Goal: Task Accomplishment & Management: Use online tool/utility

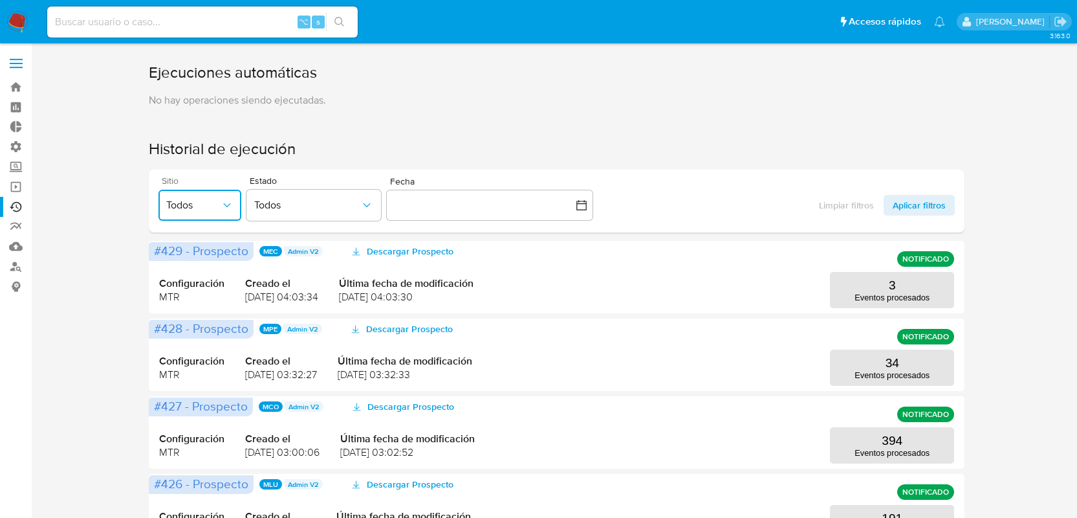
click at [196, 207] on span "Todos" at bounding box center [193, 205] width 54 height 13
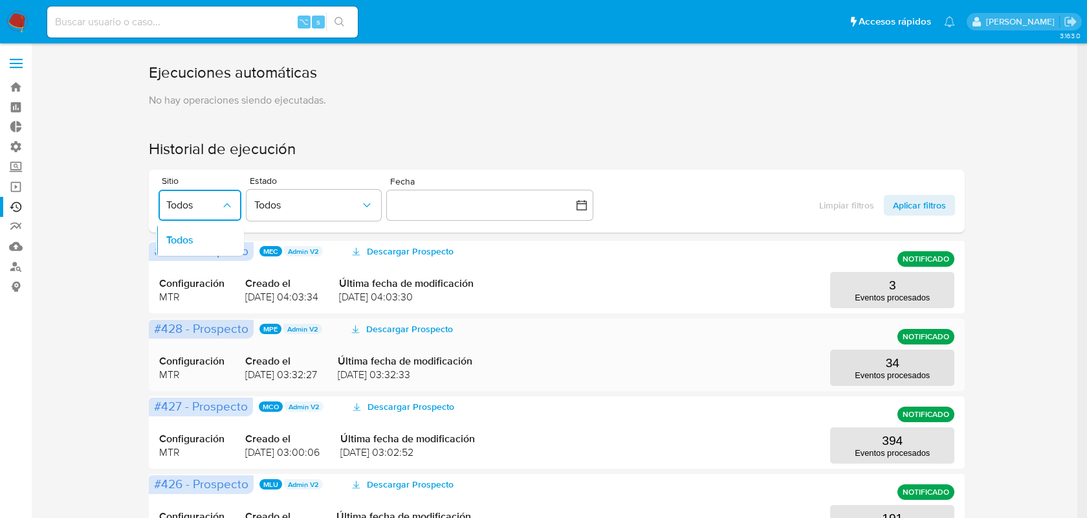
click at [712, 364] on div "Configuración MTR Creado el [DATE] 03:32:27 Última fecha de modificación [DATE]…" at bounding box center [557, 355] width 796 height 62
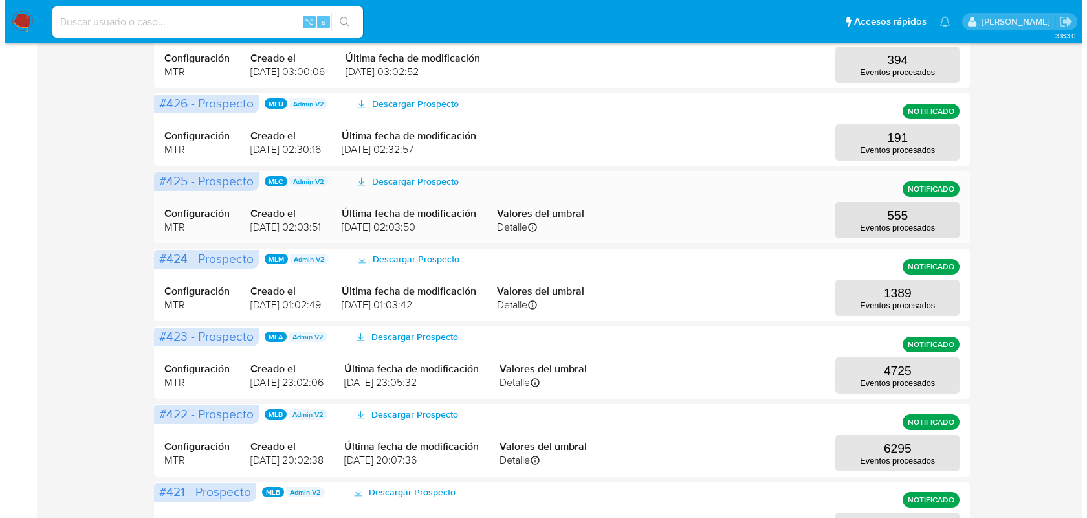
scroll to position [400, 0]
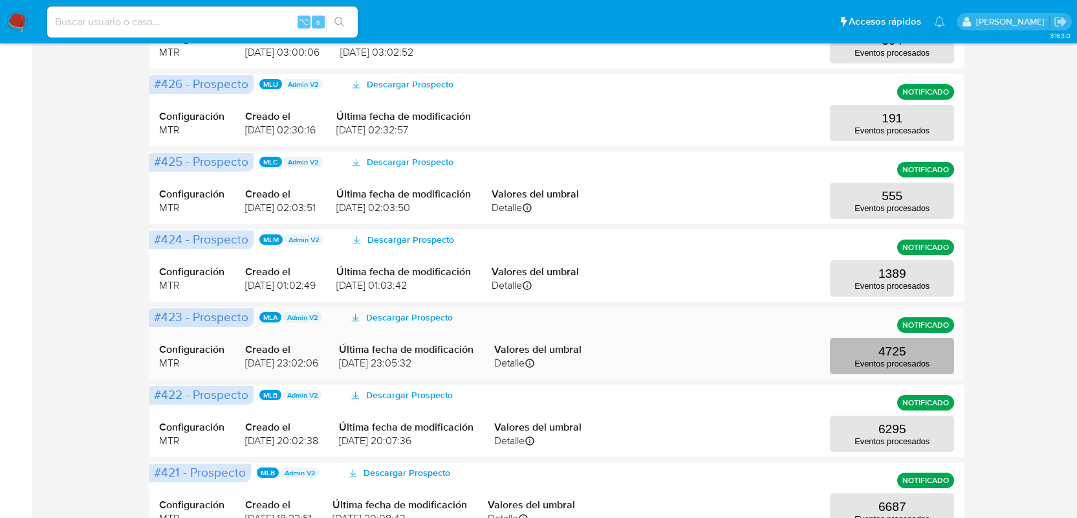
click at [841, 355] on button "4725 Eventos procesados" at bounding box center [892, 356] width 124 height 36
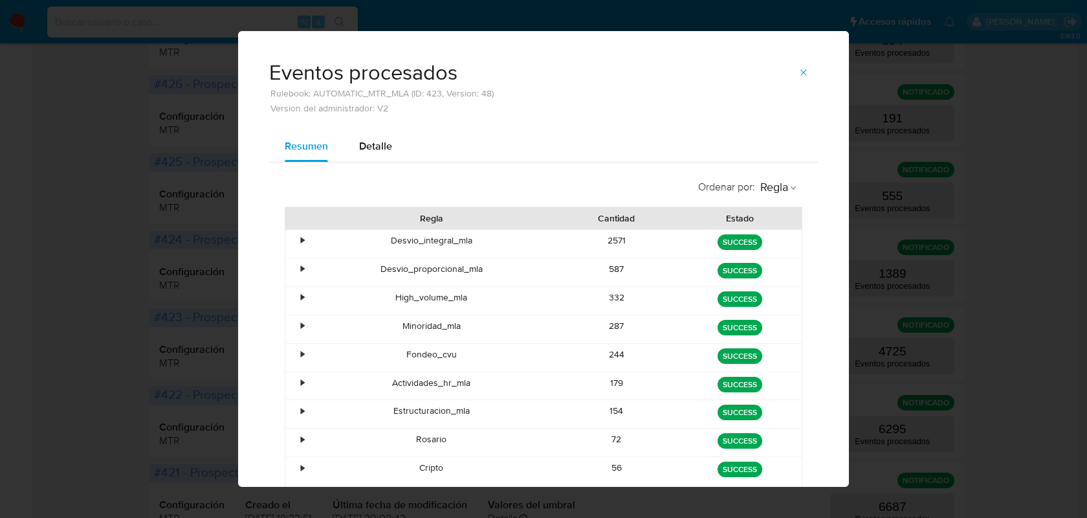
click at [301, 409] on div "•" at bounding box center [302, 410] width 3 height 12
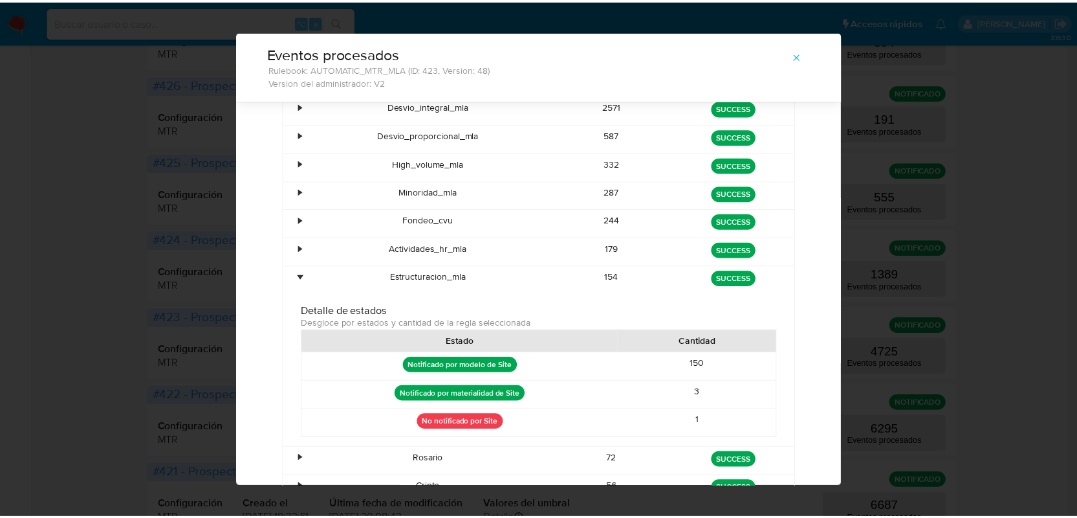
scroll to position [0, 0]
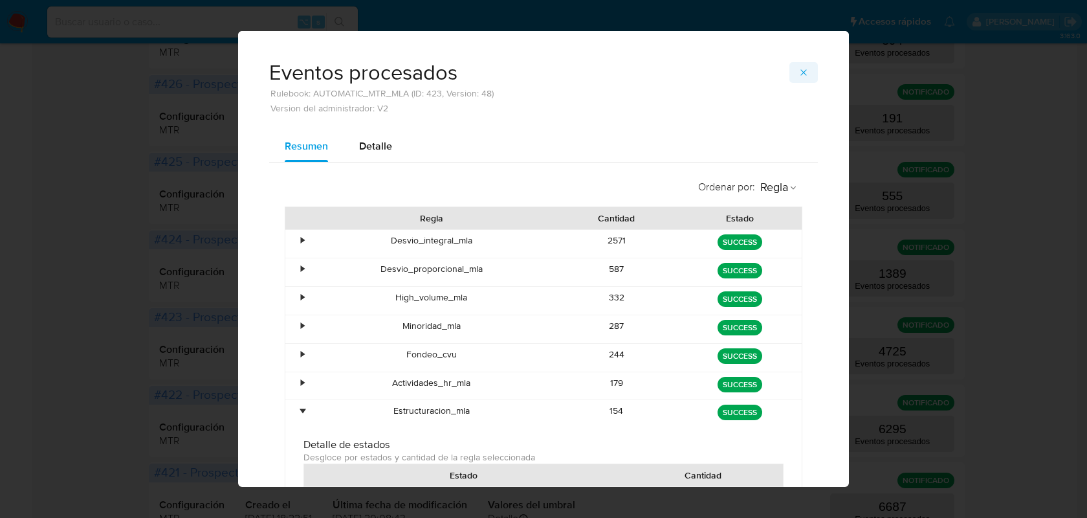
click at [799, 69] on icon "button" at bounding box center [804, 72] width 10 height 10
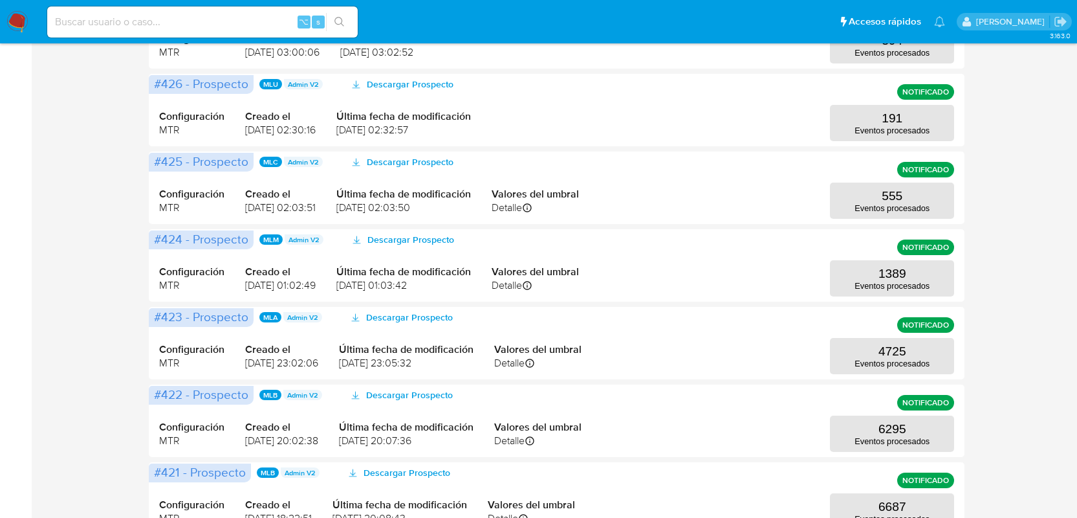
click at [120, 27] on input at bounding box center [202, 22] width 311 height 17
paste input "2150951948"
type input "2150951948"
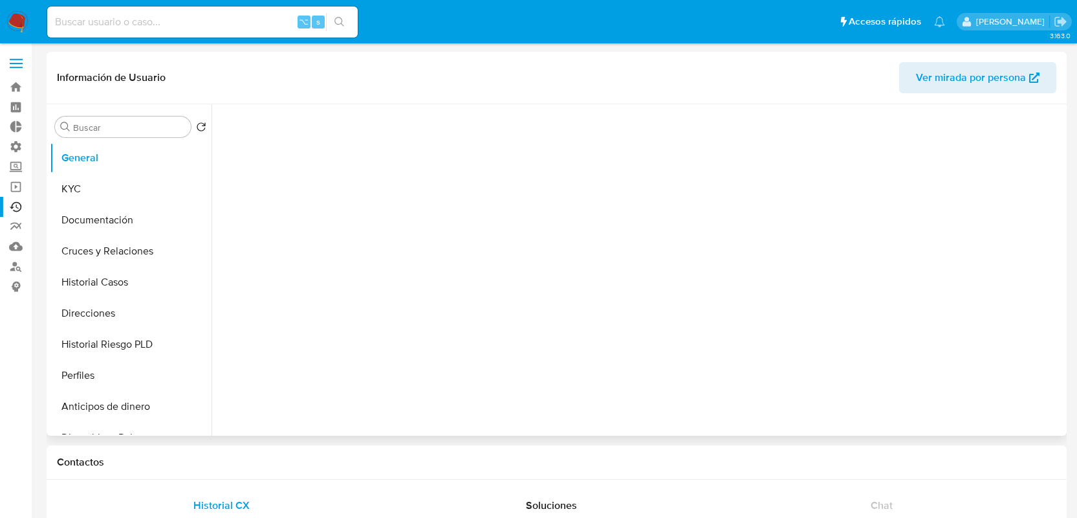
select select "10"
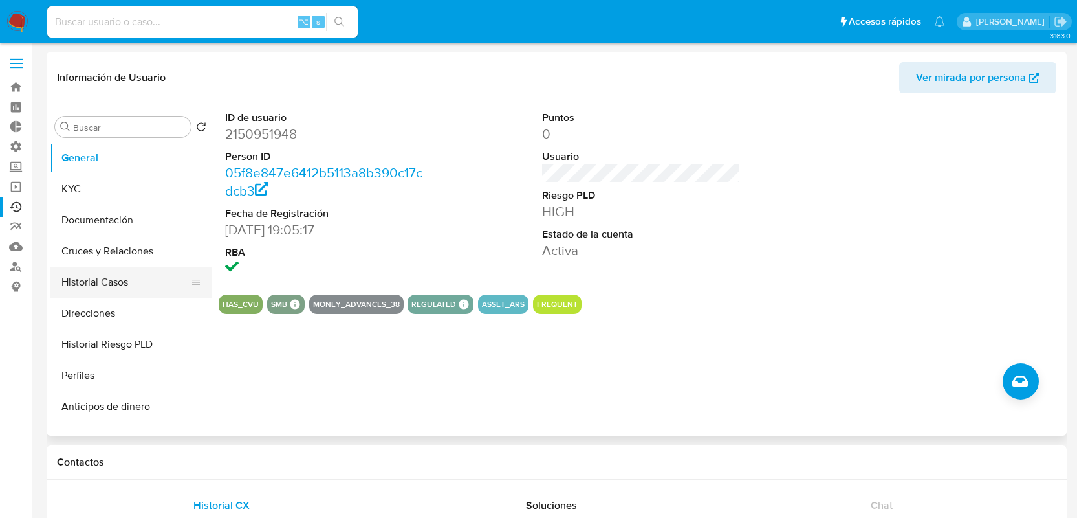
click at [140, 291] on button "Historial Casos" at bounding box center [125, 282] width 151 height 31
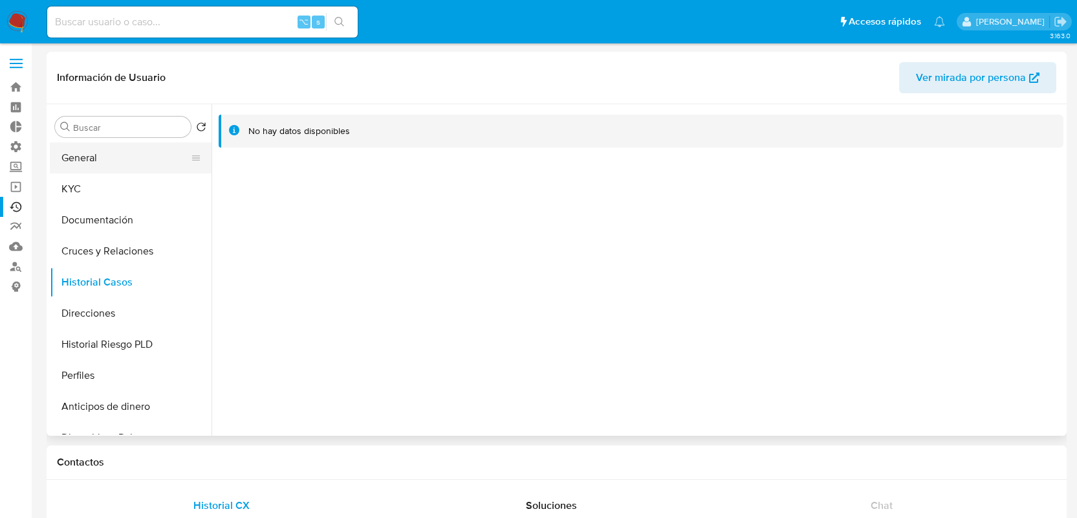
click at [120, 168] on button "General" at bounding box center [125, 157] width 151 height 31
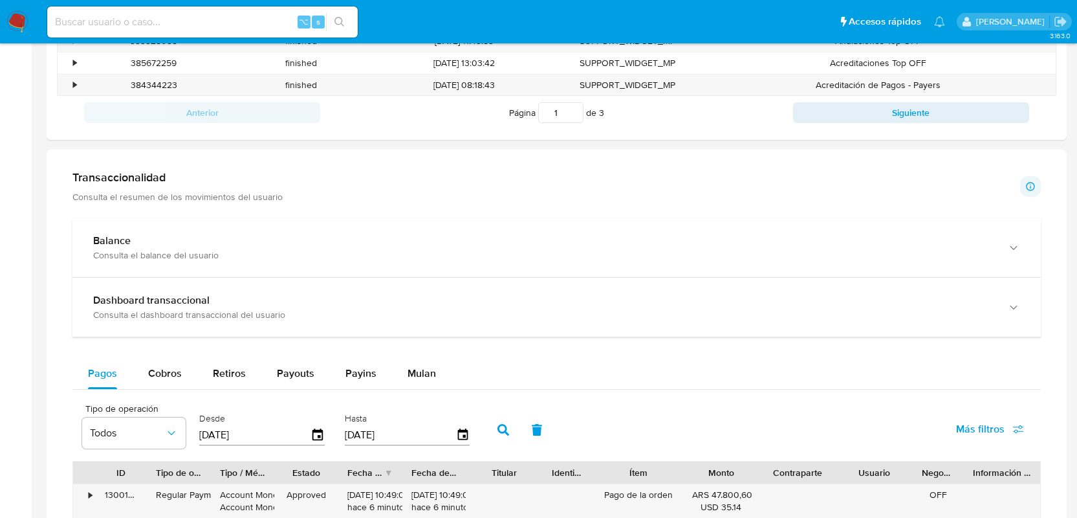
scroll to position [654, 0]
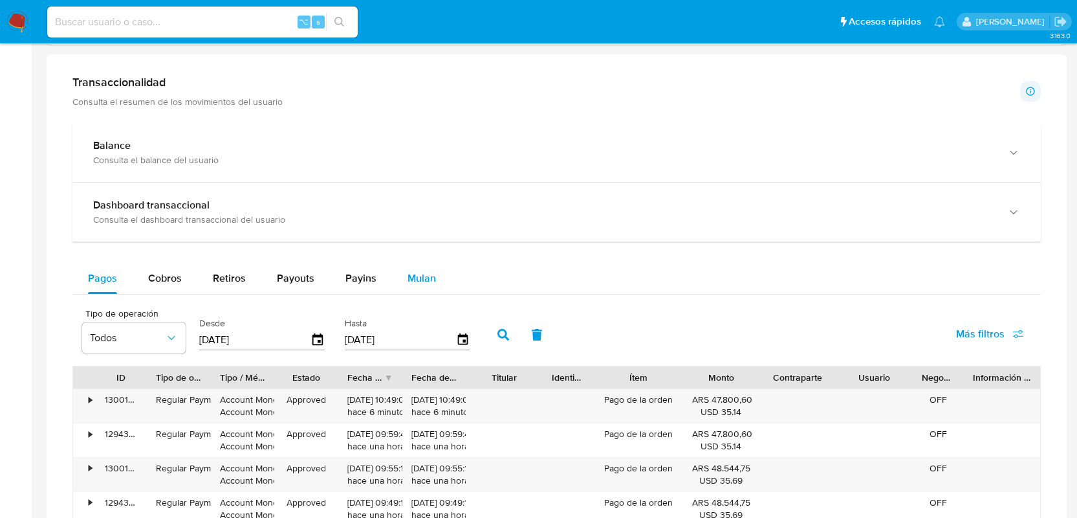
click at [424, 279] on span "Mulan" at bounding box center [422, 277] width 28 height 15
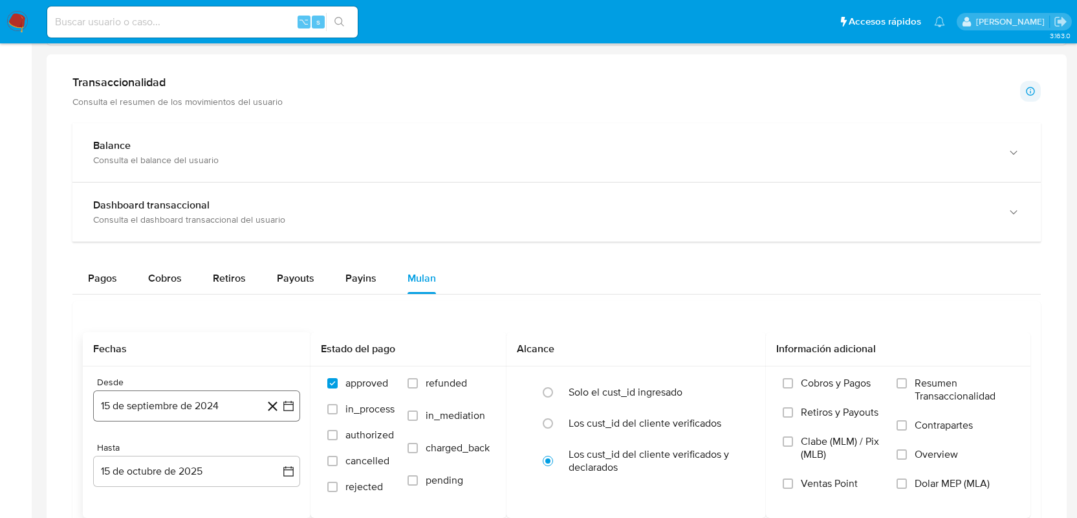
click at [204, 406] on button "15 de septiembre de 2024" at bounding box center [196, 405] width 207 height 31
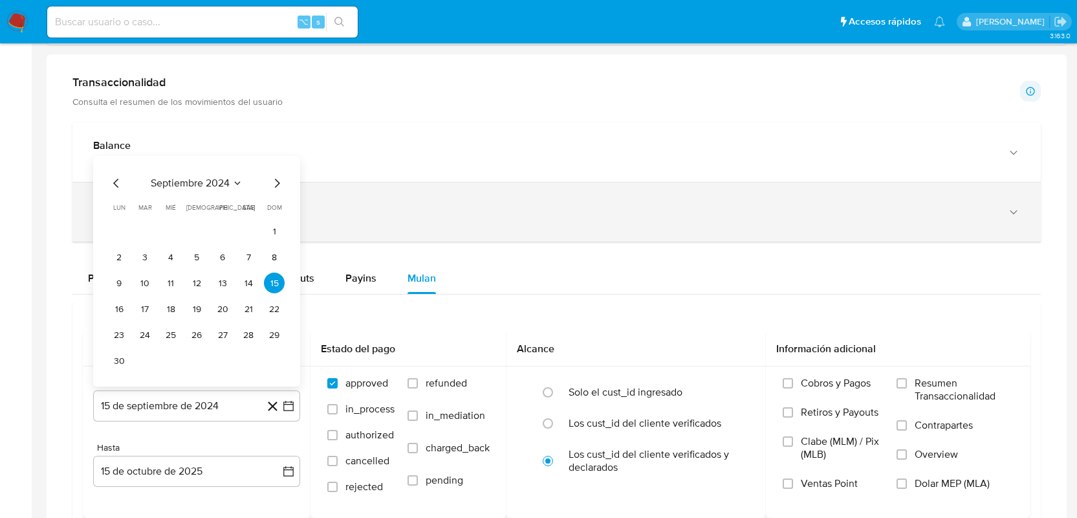
click at [270, 231] on button "1" at bounding box center [274, 231] width 21 height 21
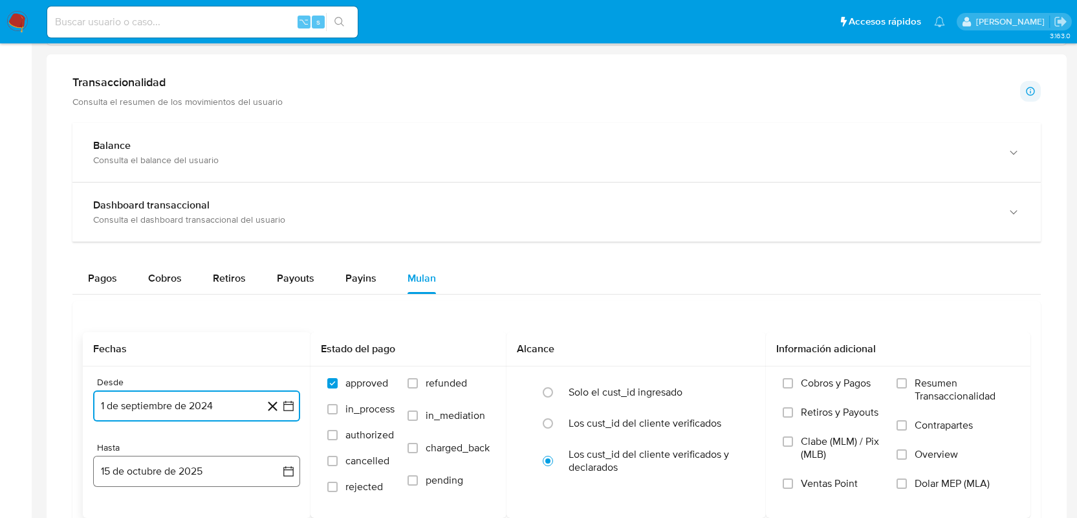
click at [259, 472] on button "15 de octubre de 2025" at bounding box center [196, 471] width 207 height 31
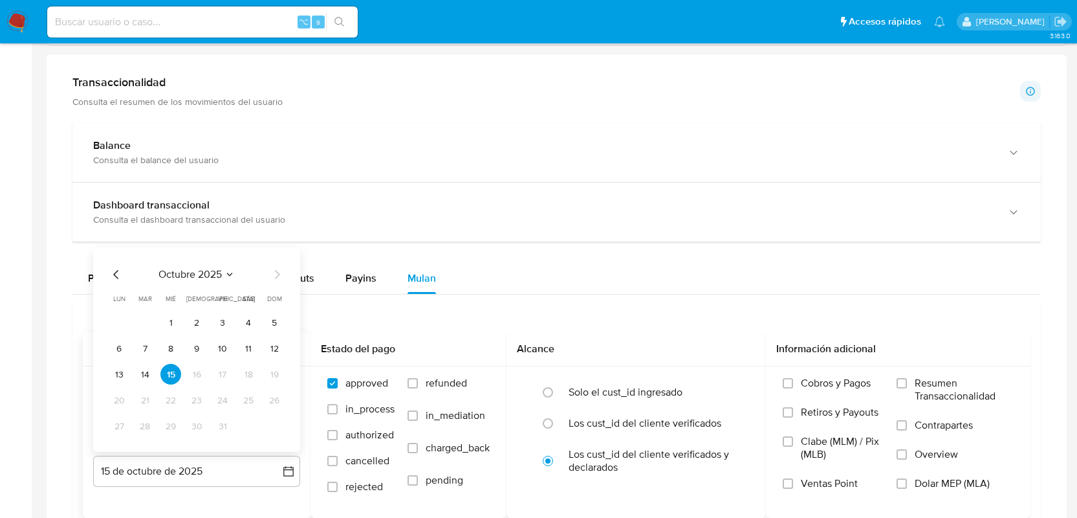
click at [120, 276] on icon "Mes anterior" at bounding box center [117, 275] width 16 height 16
click at [150, 419] on button "30" at bounding box center [145, 425] width 21 height 21
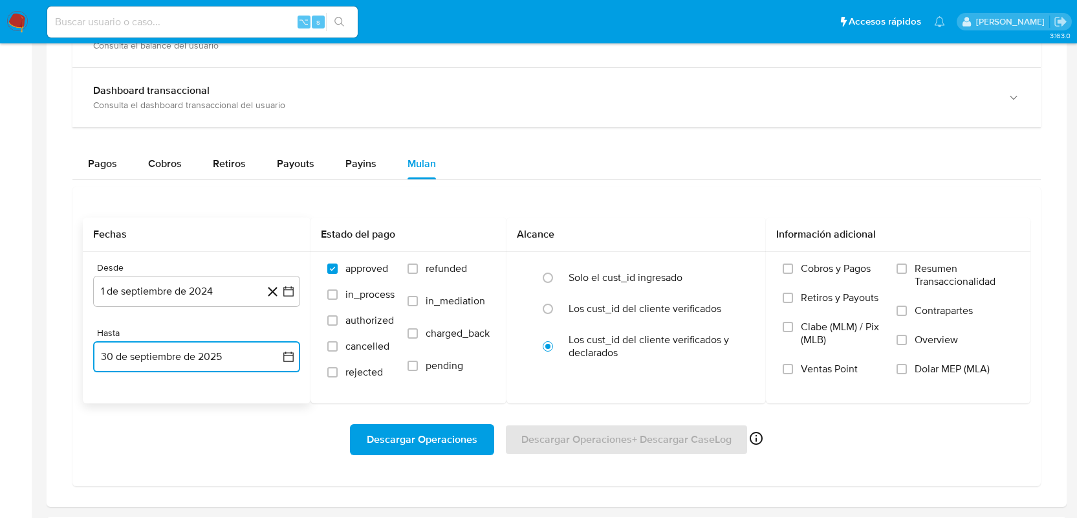
scroll to position [798, 0]
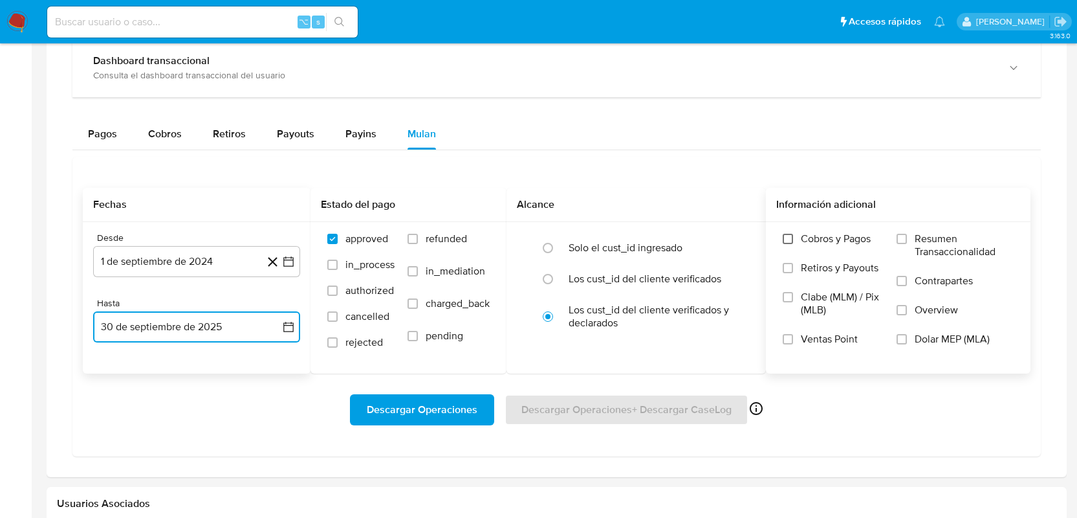
click at [791, 241] on input "Cobros y Pagos" at bounding box center [788, 239] width 10 height 10
click at [410, 417] on span "Descargar Operaciones" at bounding box center [422, 409] width 111 height 28
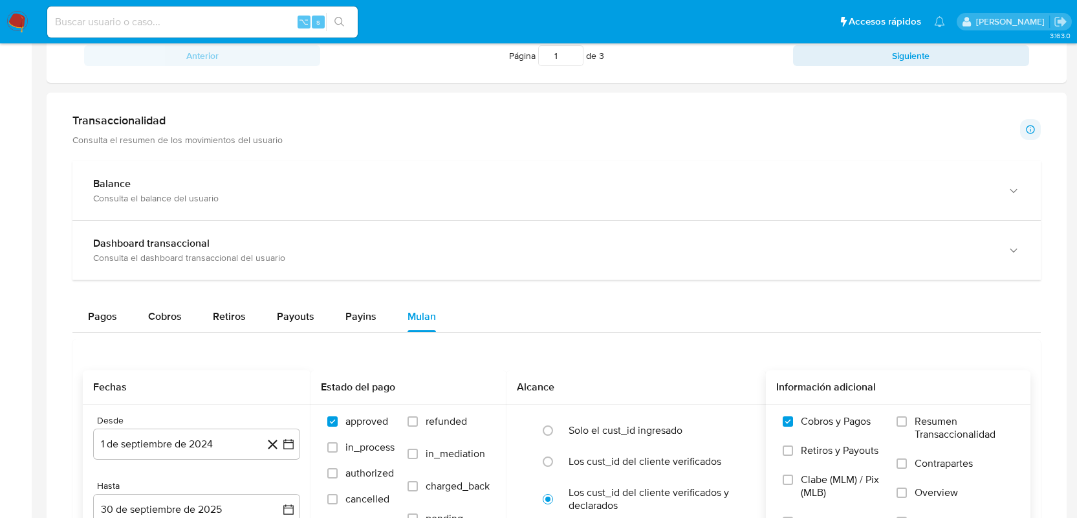
scroll to position [572, 0]
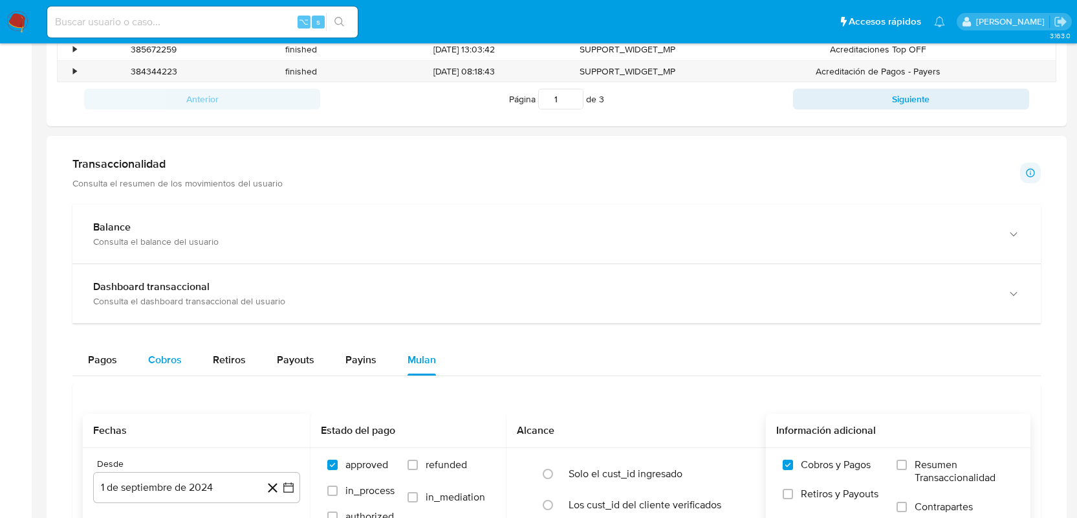
click at [161, 362] on span "Cobros" at bounding box center [165, 359] width 34 height 15
select select "10"
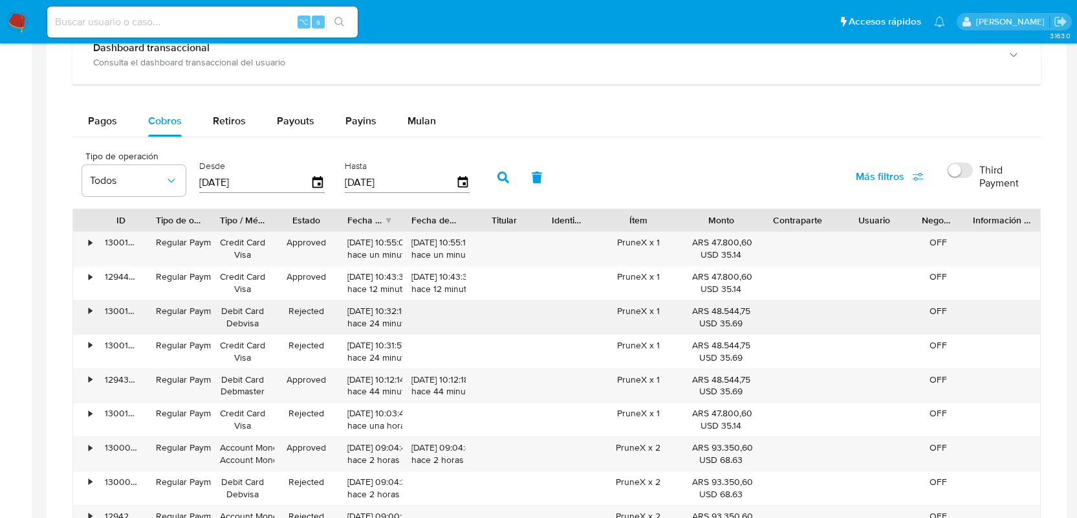
scroll to position [838, 0]
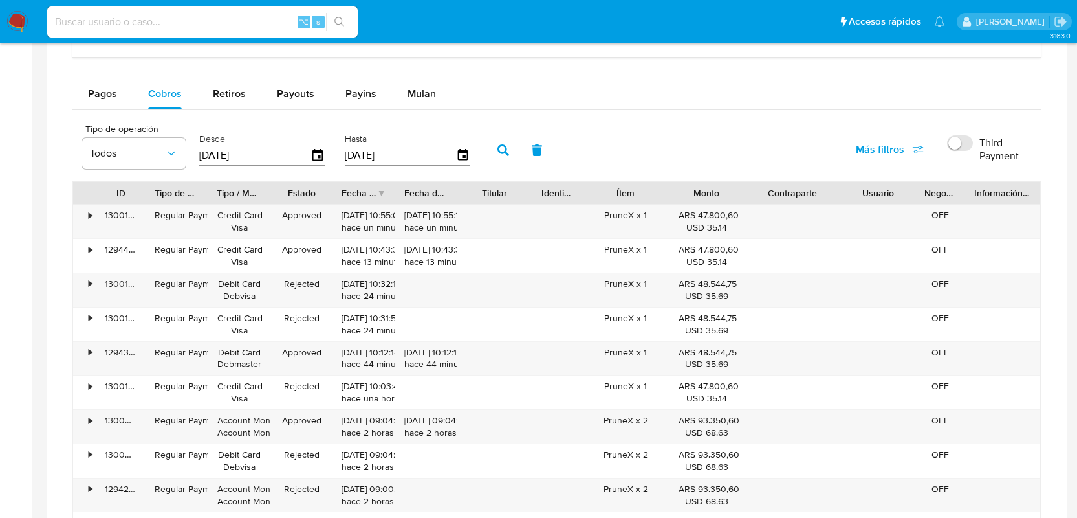
drag, startPoint x: 834, startPoint y: 190, endPoint x: 854, endPoint y: 192, distance: 20.2
click at [854, 192] on div "ID Tipo de operación Tipo / Método Estado Fecha de creación Fecha de aprobación…" at bounding box center [556, 193] width 967 height 22
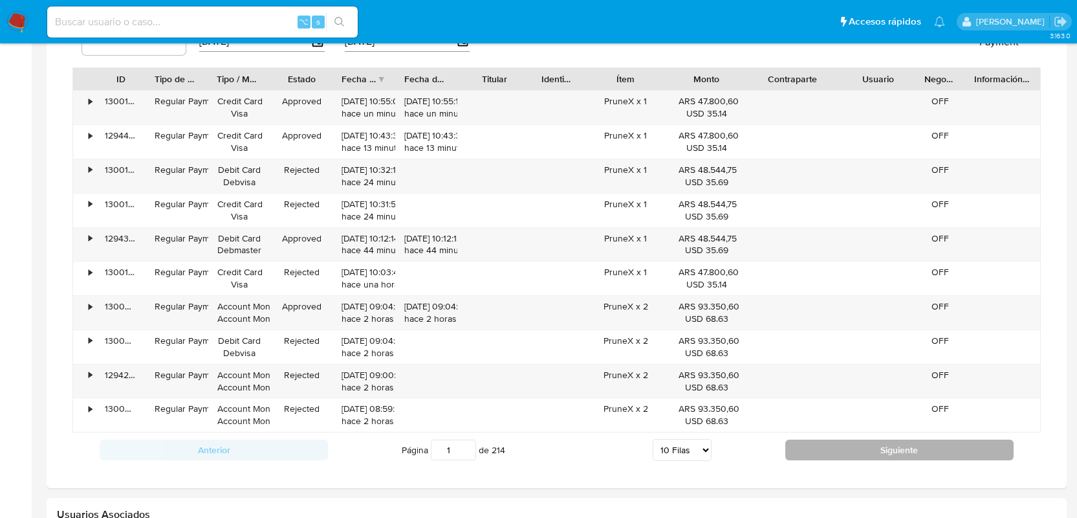
click at [839, 454] on button "Siguiente" at bounding box center [900, 449] width 228 height 21
type input "2"
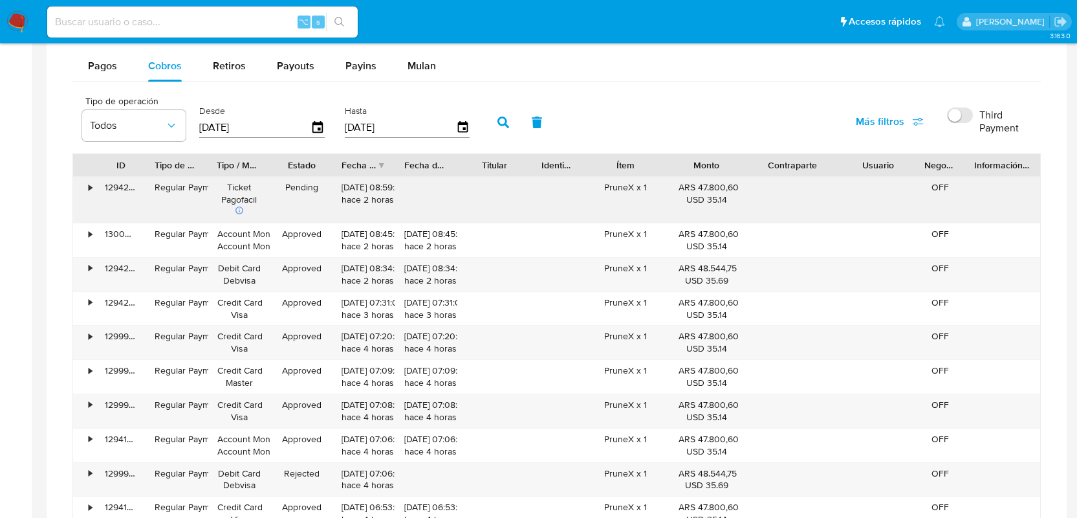
scroll to position [854, 0]
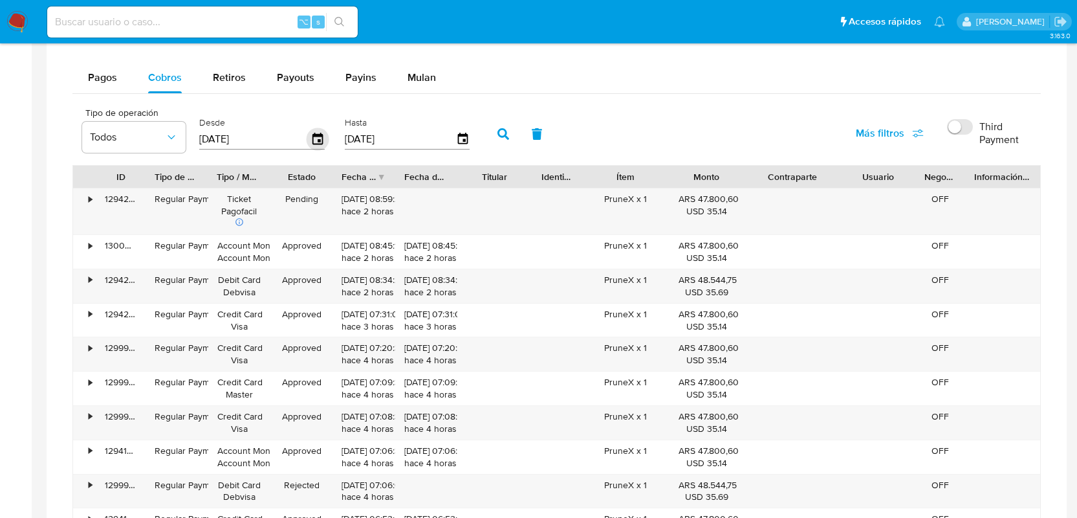
click at [314, 141] on icon "button" at bounding box center [318, 139] width 23 height 23
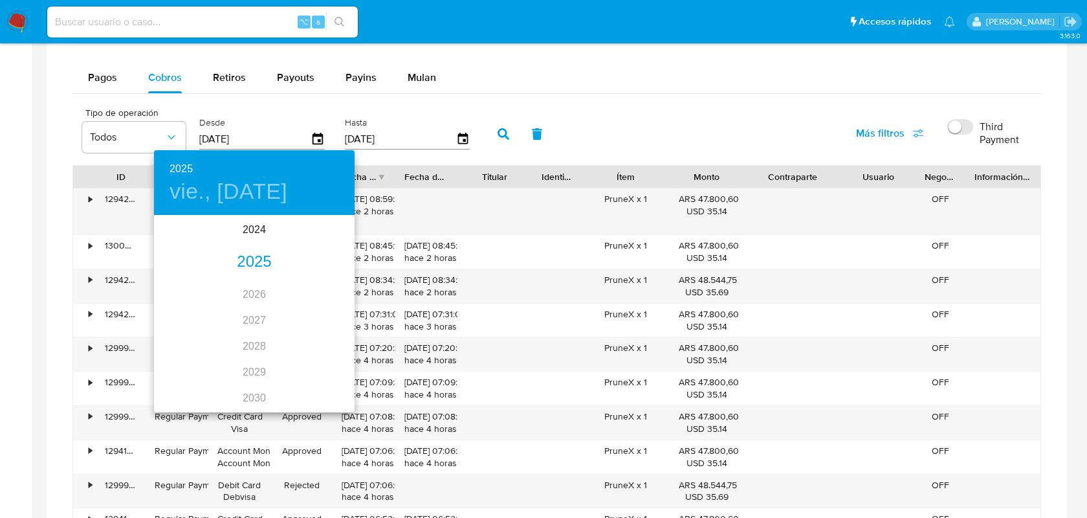
click at [253, 269] on div "2025" at bounding box center [254, 262] width 201 height 26
click at [318, 340] on div "sep." at bounding box center [321, 338] width 67 height 49
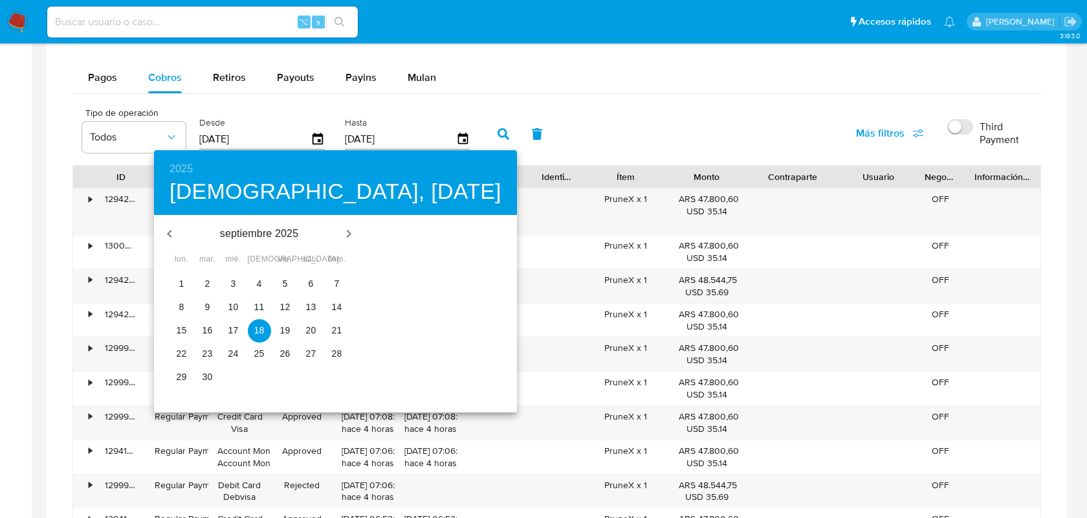
click at [179, 288] on p "1" at bounding box center [181, 283] width 5 height 13
type input "[DATE]"
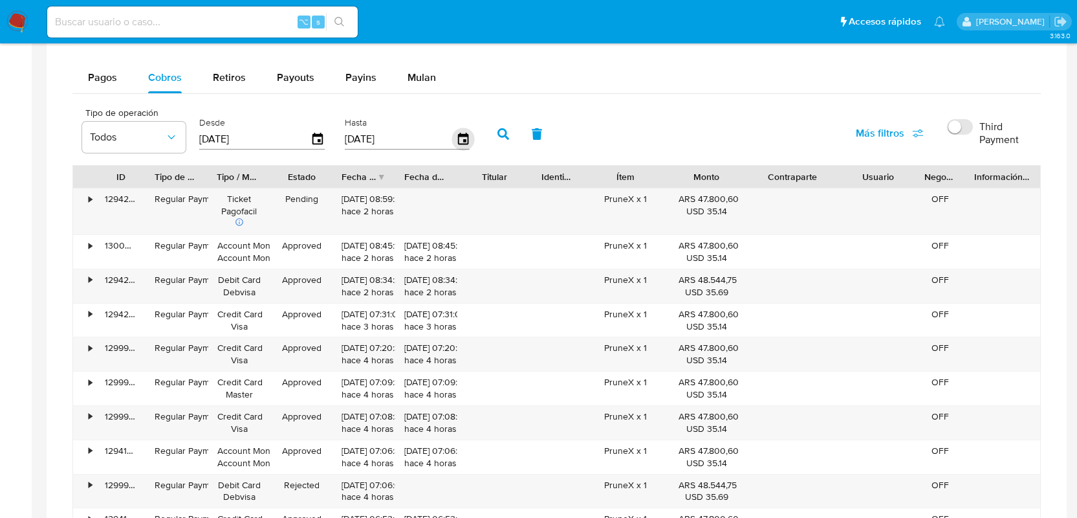
click at [465, 145] on icon "button" at bounding box center [463, 139] width 23 height 23
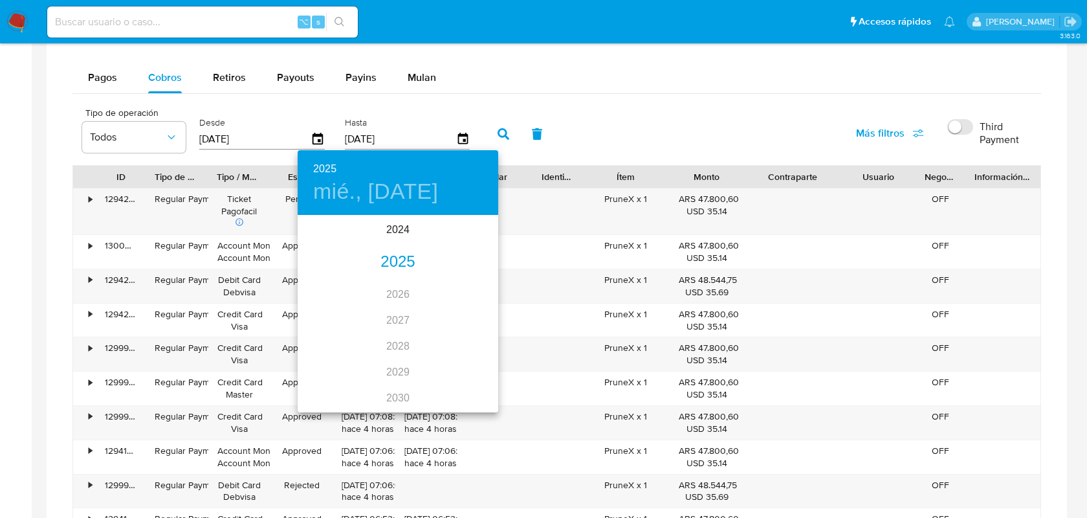
click at [395, 259] on div "2025" at bounding box center [398, 262] width 201 height 26
click at [468, 340] on div "sep." at bounding box center [465, 338] width 67 height 49
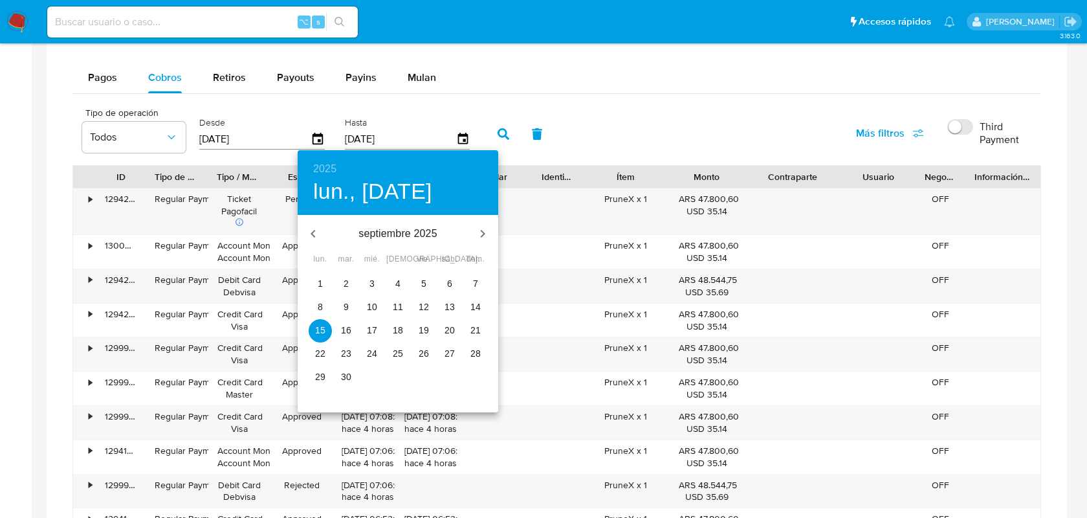
click at [342, 376] on p "30" at bounding box center [346, 376] width 10 height 13
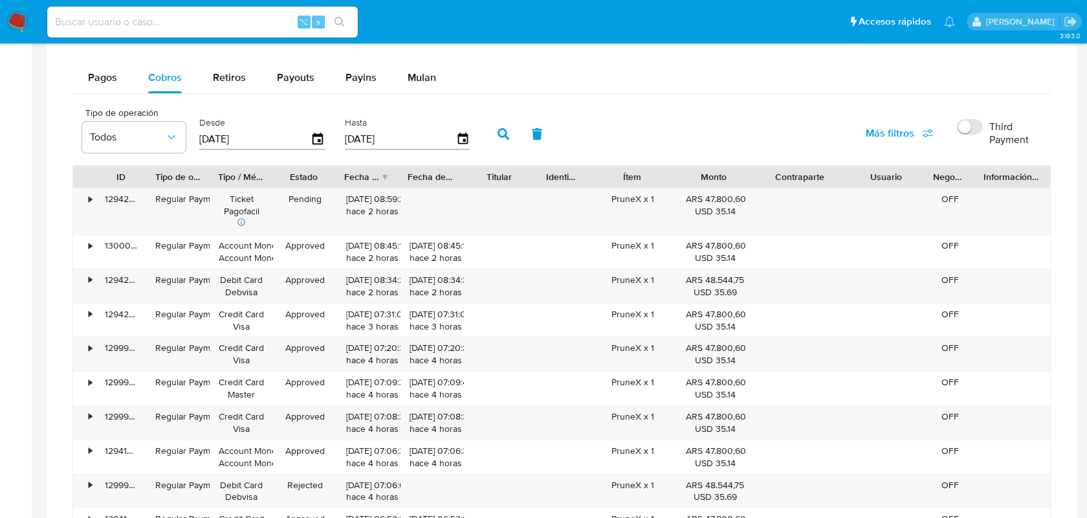
type input "[DATE]"
click at [503, 125] on button "button" at bounding box center [504, 133] width 34 height 31
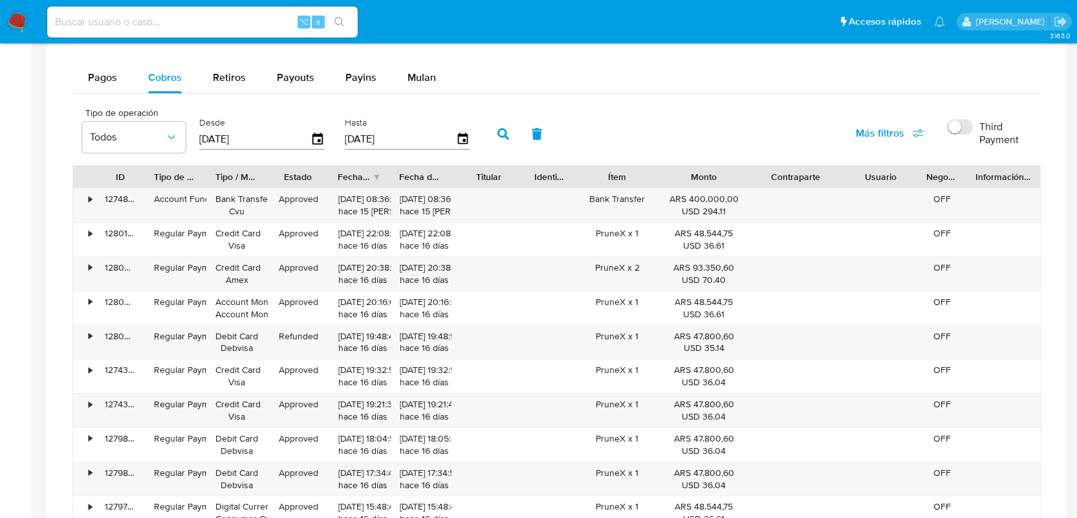
drag, startPoint x: 745, startPoint y: 173, endPoint x: 756, endPoint y: 179, distance: 12.4
click at [756, 179] on div at bounding box center [747, 177] width 23 height 22
click at [122, 27] on input at bounding box center [202, 22] width 311 height 17
paste input "1775966693"
type input "1775966693"
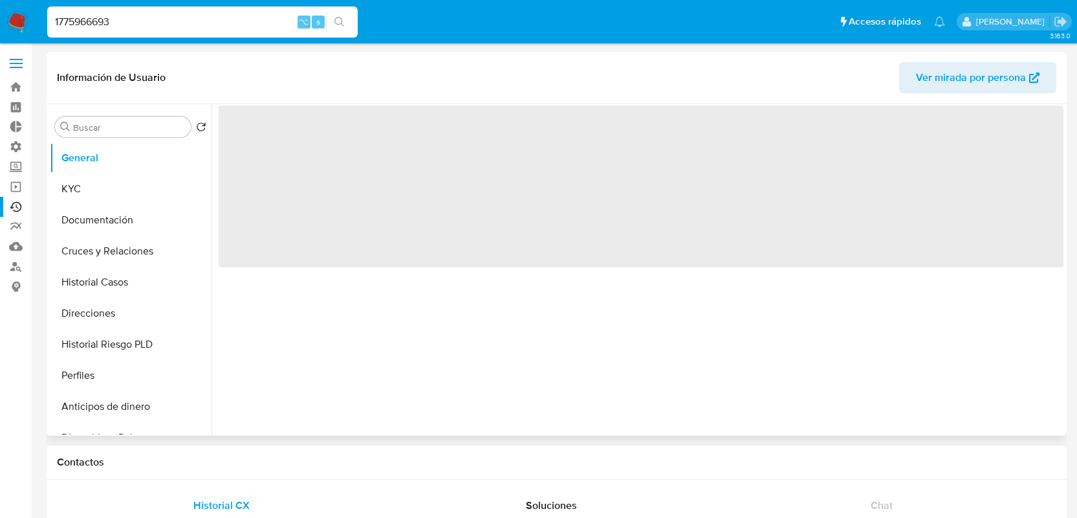
select select "10"
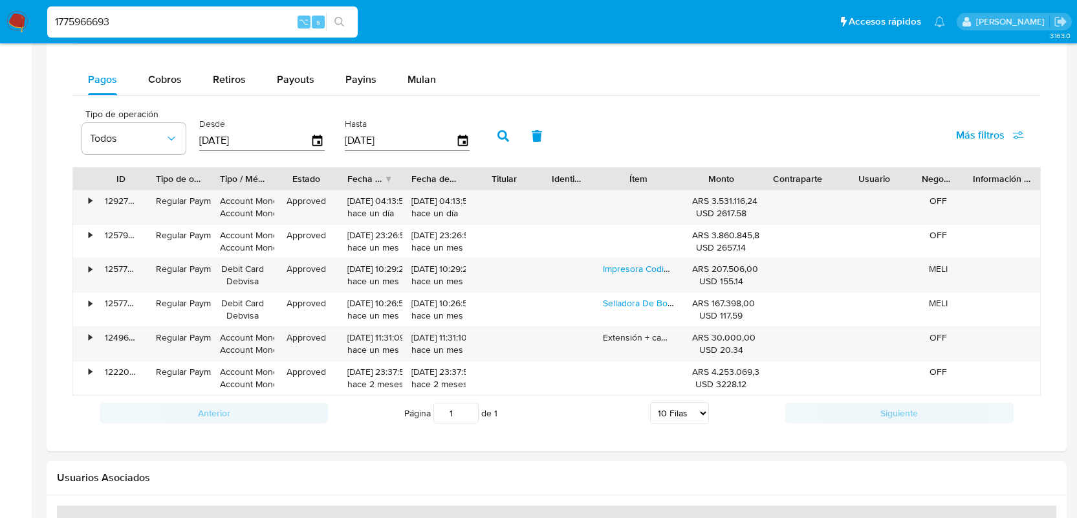
scroll to position [765, 0]
click at [163, 91] on div "Cobros" at bounding box center [165, 79] width 34 height 31
select select "10"
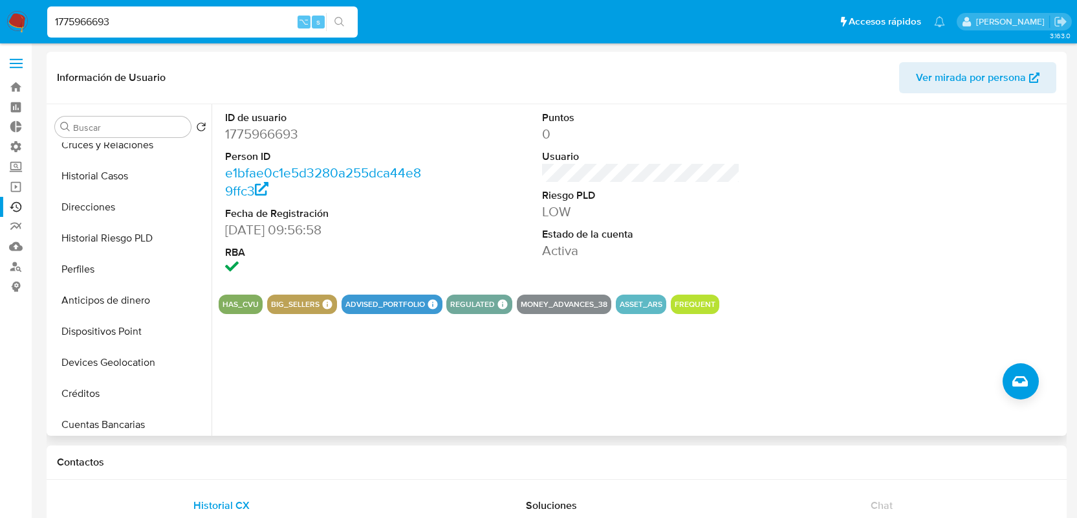
scroll to position [0, 0]
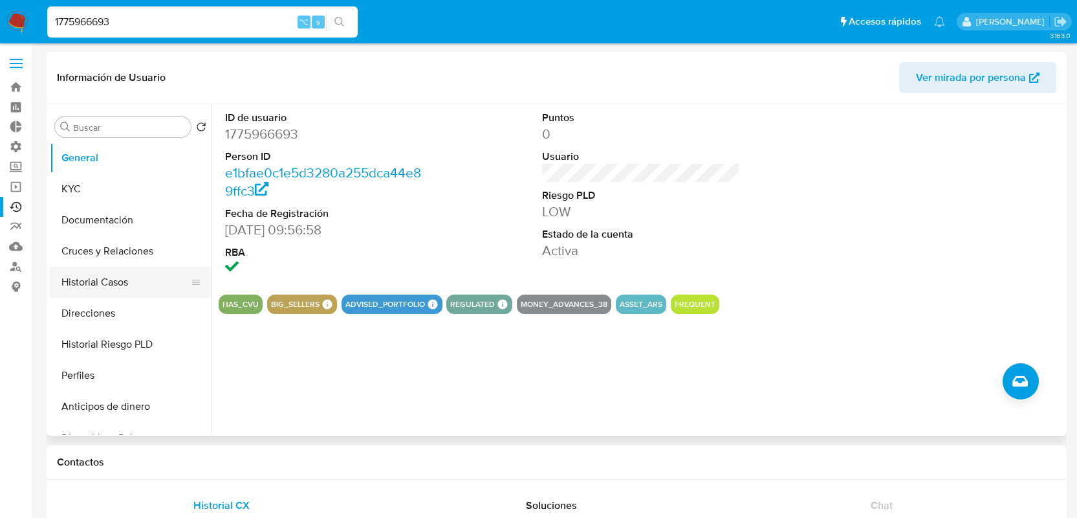
click at [142, 277] on button "Historial Casos" at bounding box center [125, 282] width 151 height 31
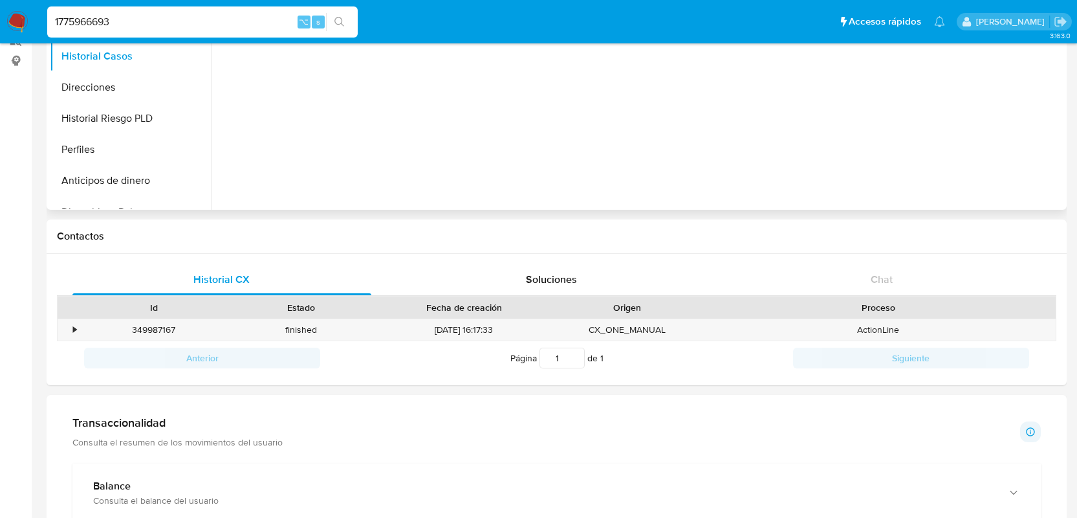
scroll to position [178, 0]
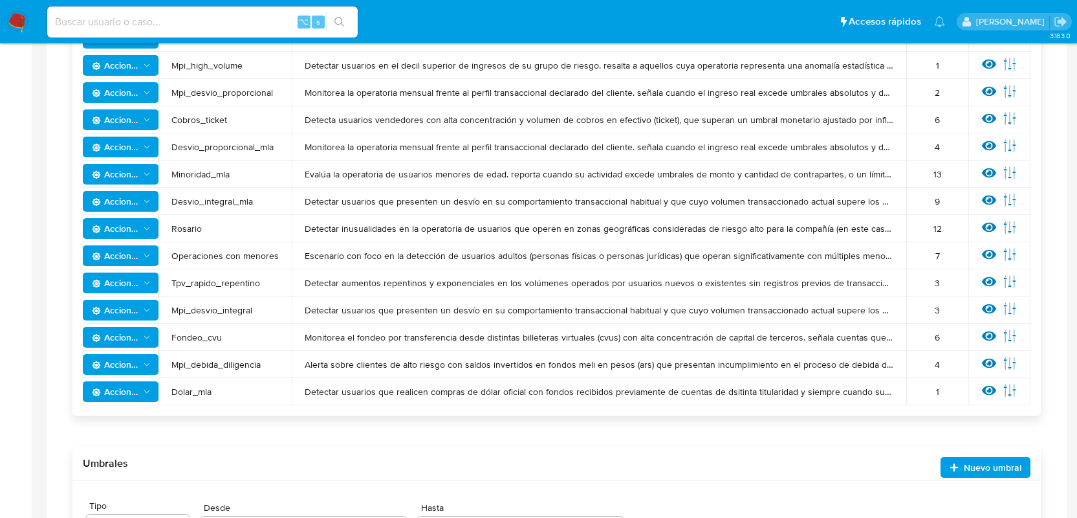
scroll to position [544, 0]
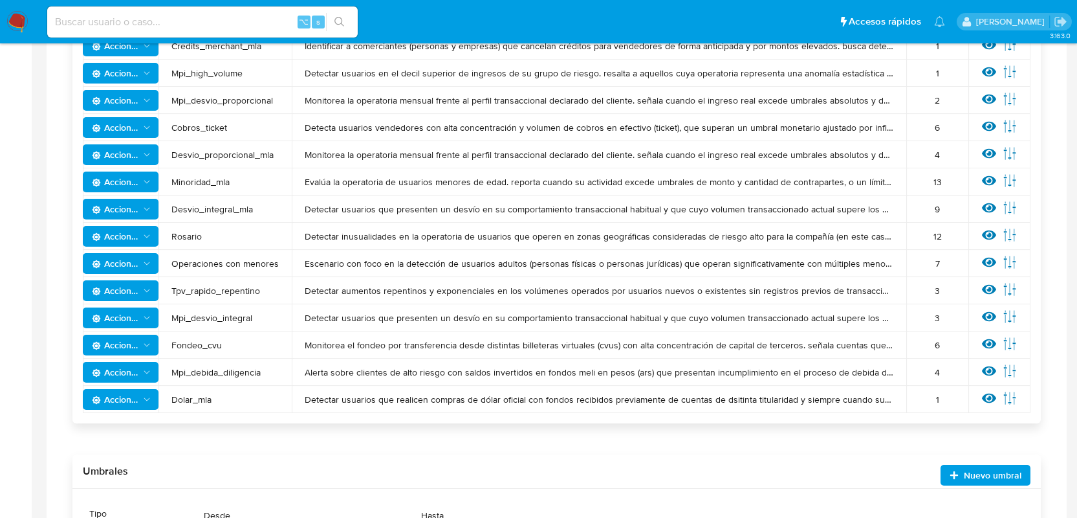
click at [129, 402] on span "Acciones" at bounding box center [115, 399] width 47 height 21
click at [984, 393] on icon at bounding box center [989, 398] width 14 height 14
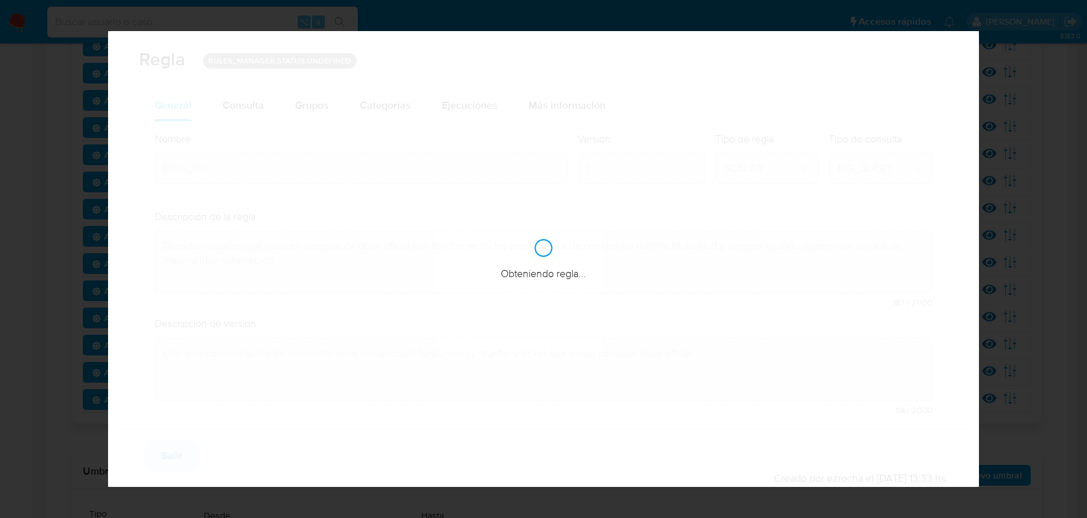
checkbox input "true"
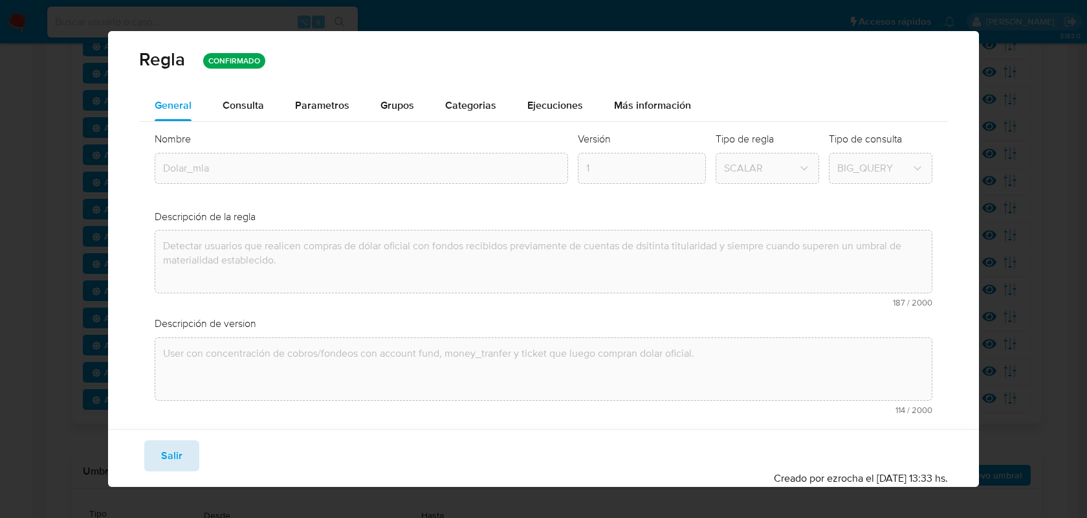
click at [170, 459] on span "Salir" at bounding box center [171, 455] width 21 height 28
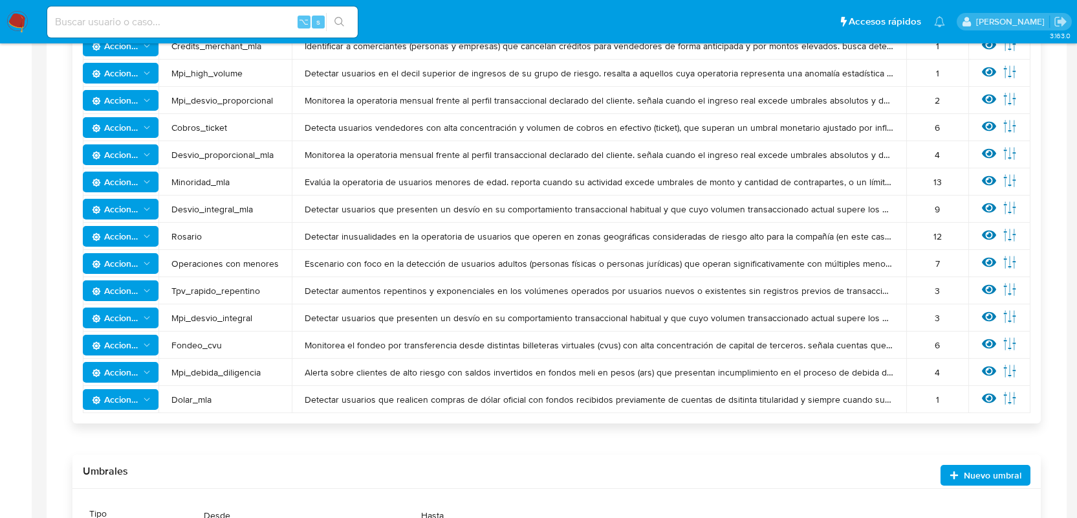
click at [128, 395] on span "Acciones" at bounding box center [115, 399] width 47 height 21
click at [140, 486] on button "Ver historico" at bounding box center [121, 493] width 116 height 31
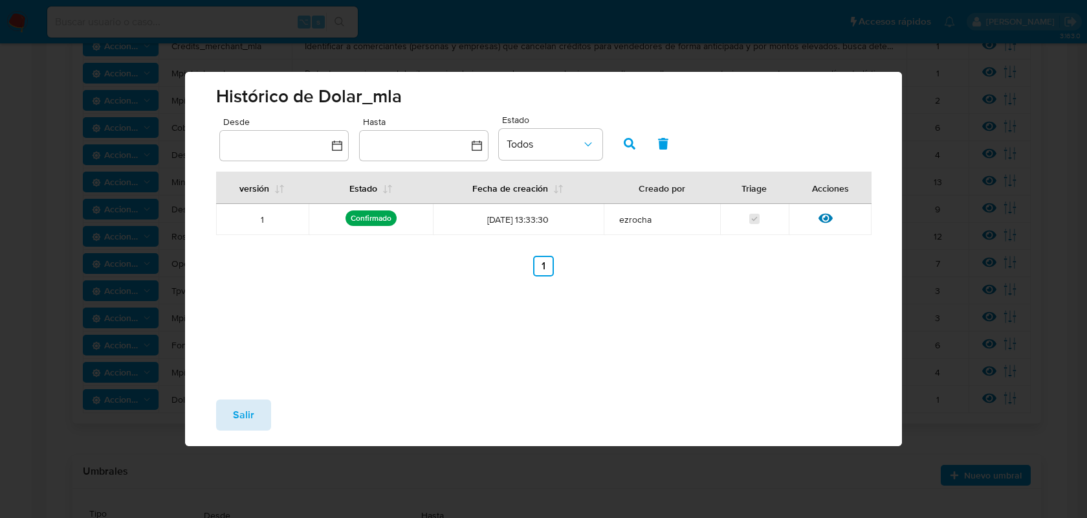
click at [247, 419] on span "Salir" at bounding box center [243, 415] width 21 height 28
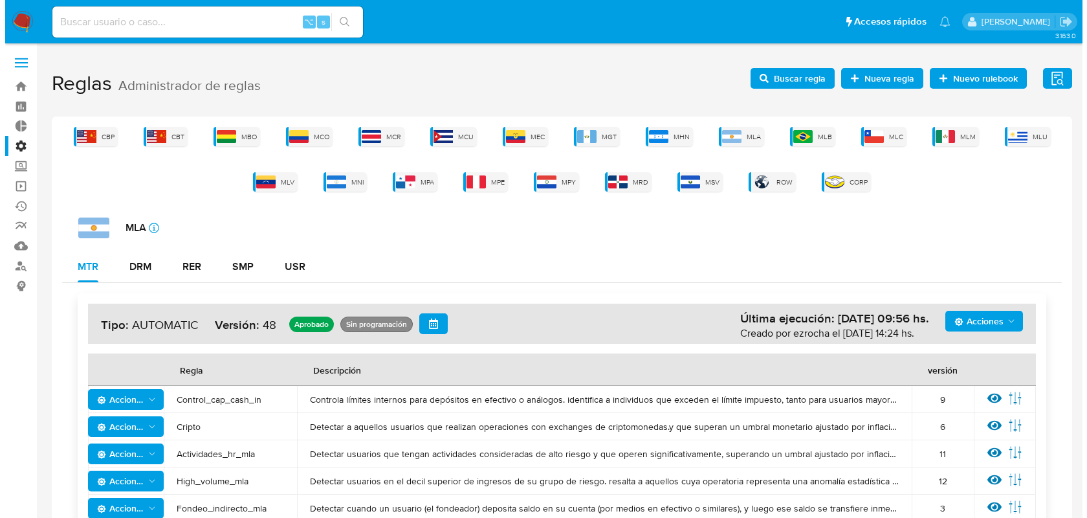
scroll to position [0, 0]
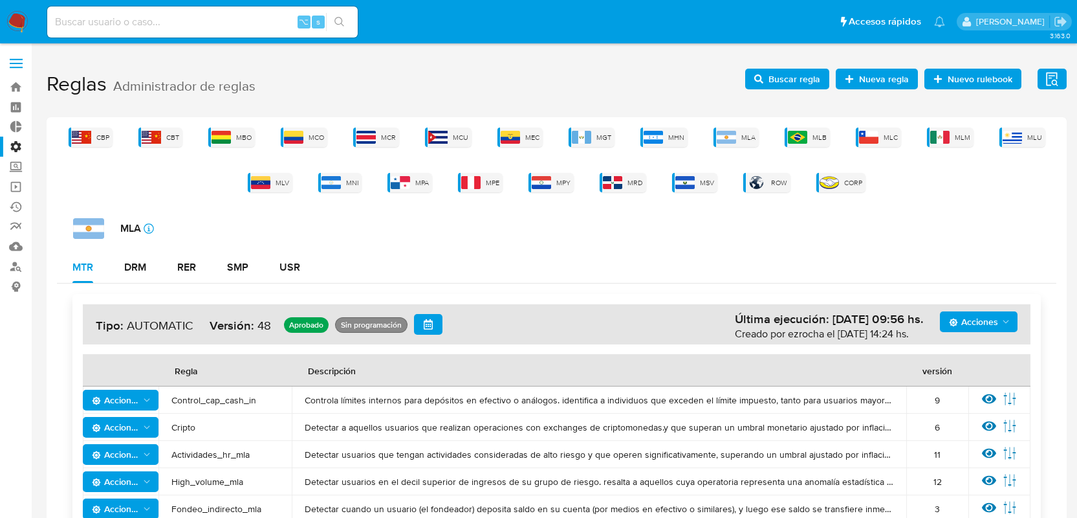
click at [784, 77] on span "Buscar regla" at bounding box center [795, 79] width 52 height 21
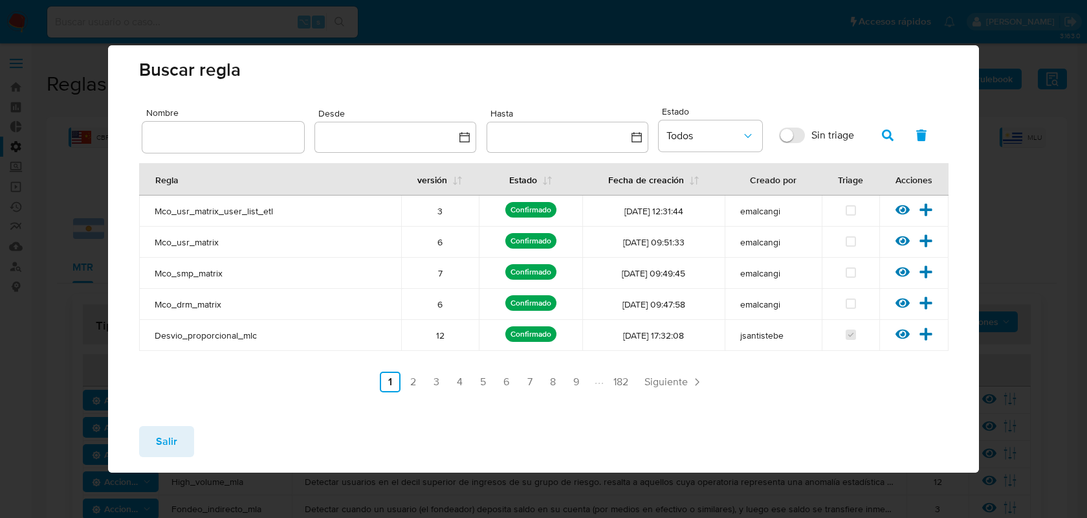
click at [217, 131] on input "text" at bounding box center [223, 137] width 162 height 17
type input "dolar_mep"
click at [883, 127] on span "button" at bounding box center [888, 135] width 12 height 22
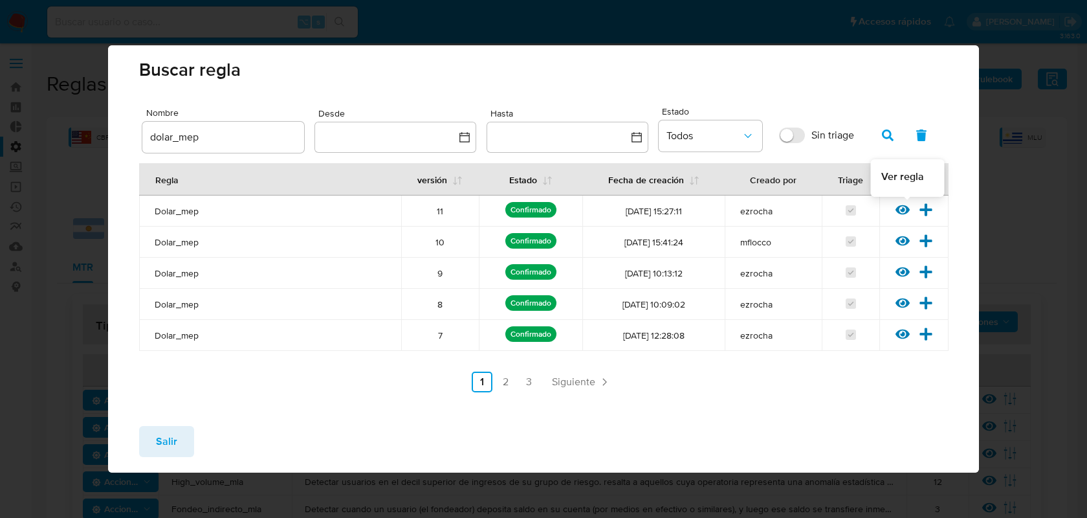
click at [907, 212] on icon at bounding box center [903, 210] width 14 height 10
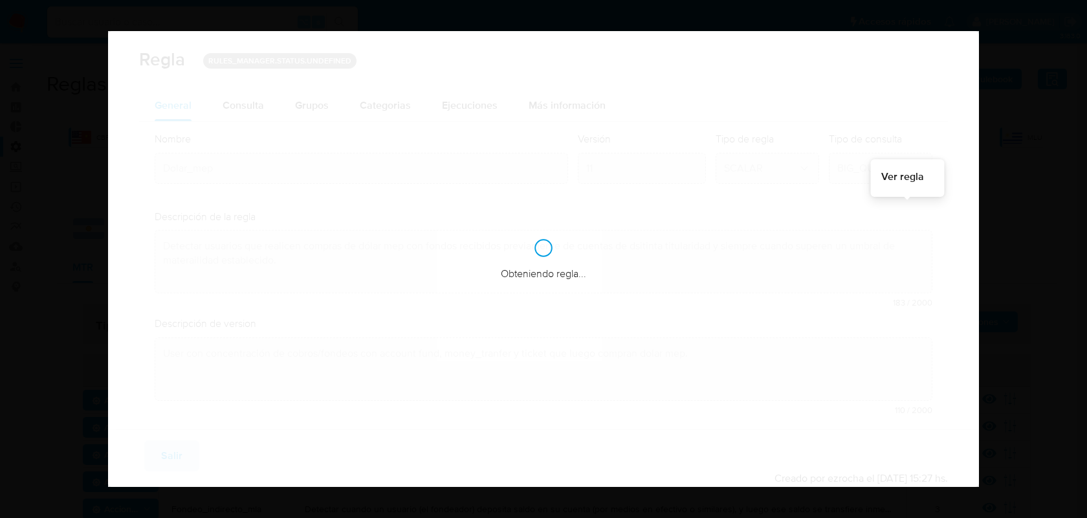
checkbox input "true"
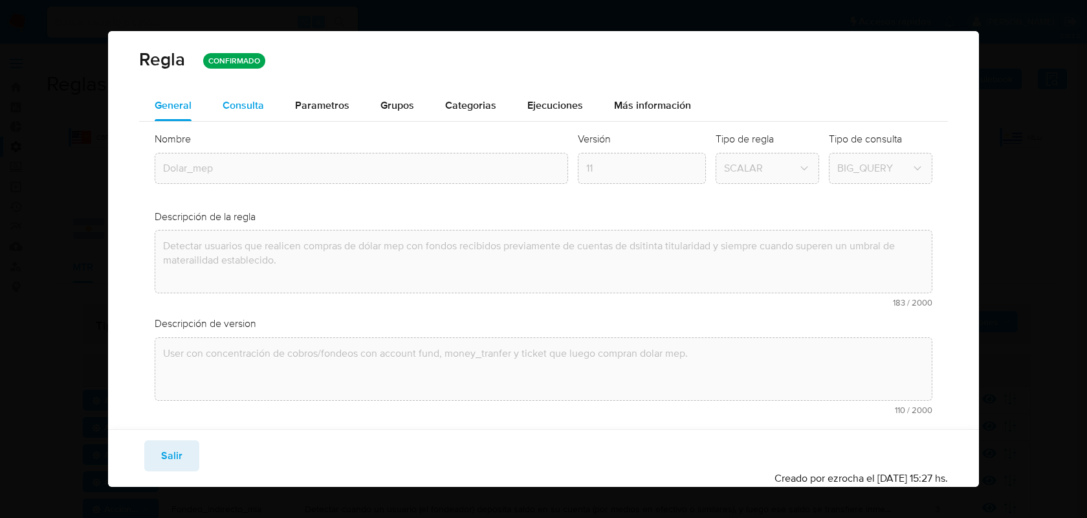
drag, startPoint x: 257, startPoint y: 102, endPoint x: 270, endPoint y: 107, distance: 13.9
click at [256, 102] on div "Consulta" at bounding box center [243, 105] width 41 height 10
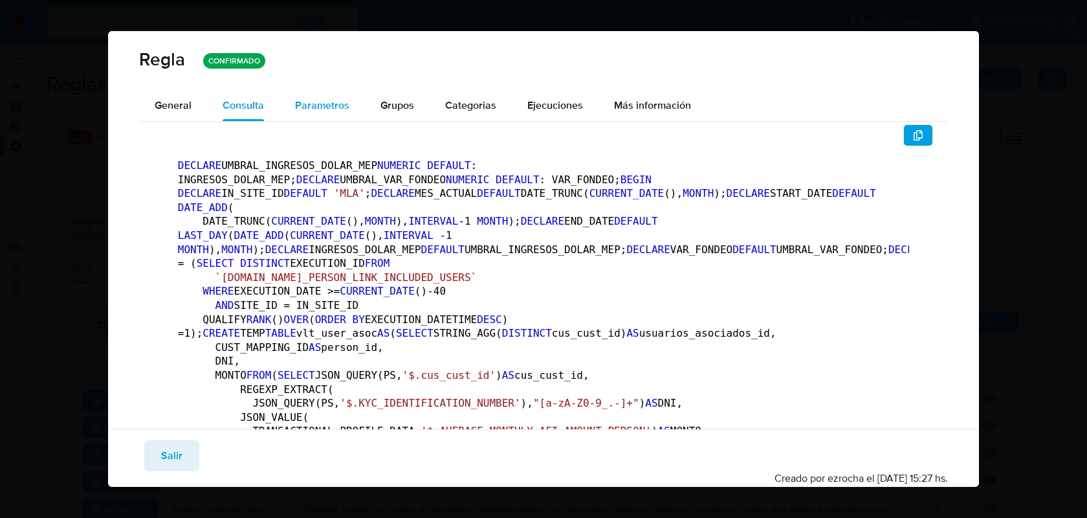
click at [317, 115] on div "Parametros" at bounding box center [322, 105] width 54 height 31
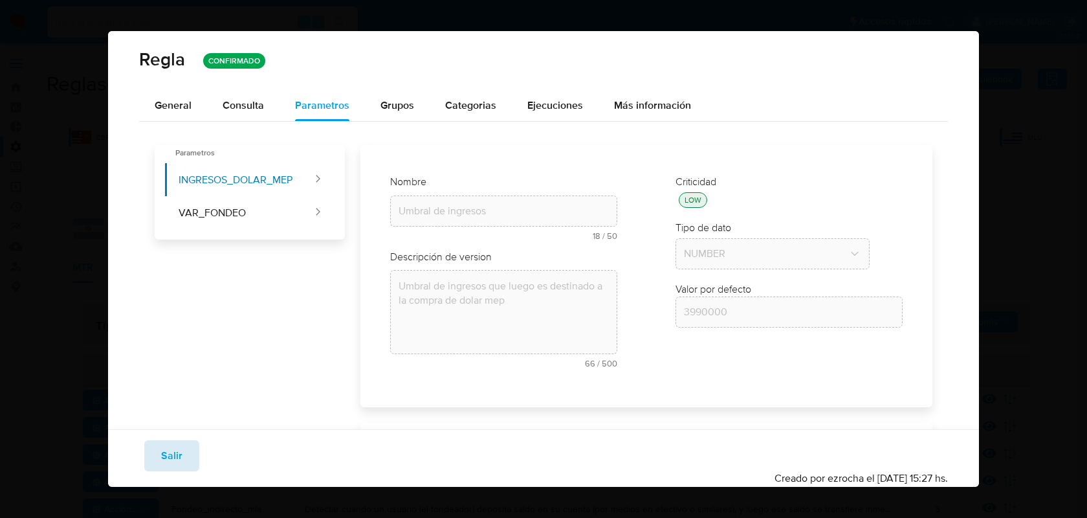
click at [181, 454] on span "Salir" at bounding box center [171, 455] width 21 height 28
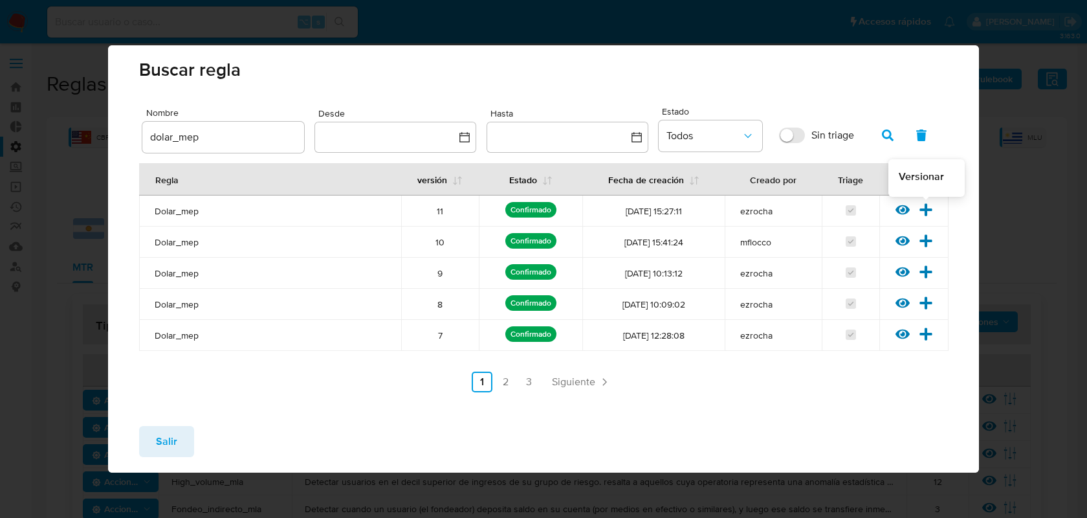
click at [925, 209] on icon at bounding box center [926, 209] width 12 height 12
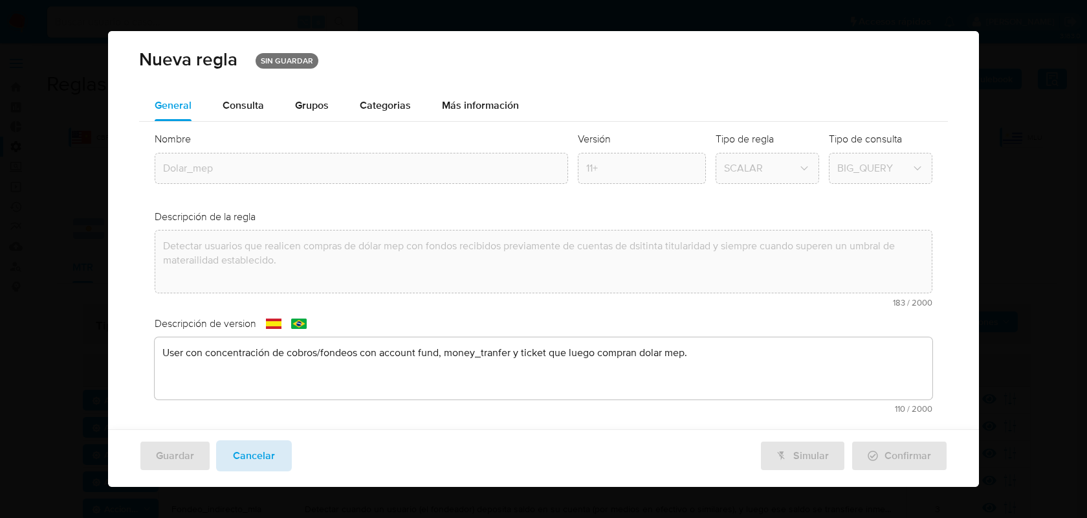
click at [266, 453] on span "Cancelar" at bounding box center [254, 455] width 42 height 28
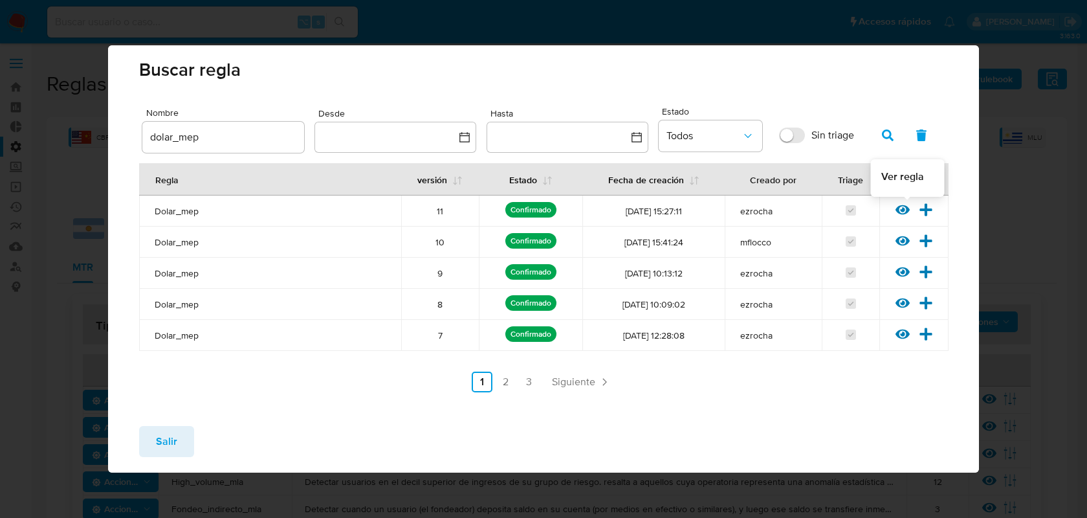
click at [902, 209] on icon at bounding box center [903, 210] width 14 height 10
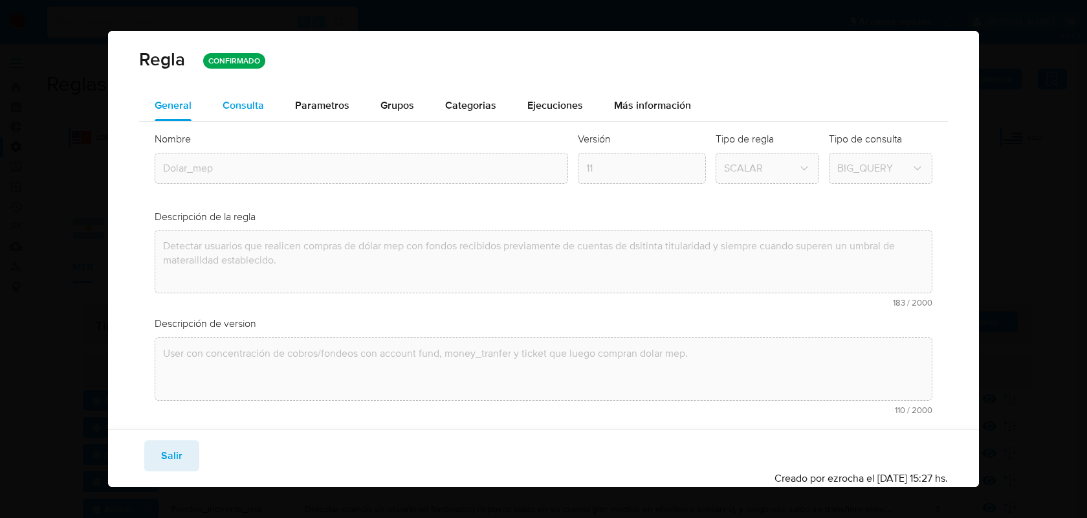
click at [246, 104] on div "Consulta" at bounding box center [243, 105] width 41 height 10
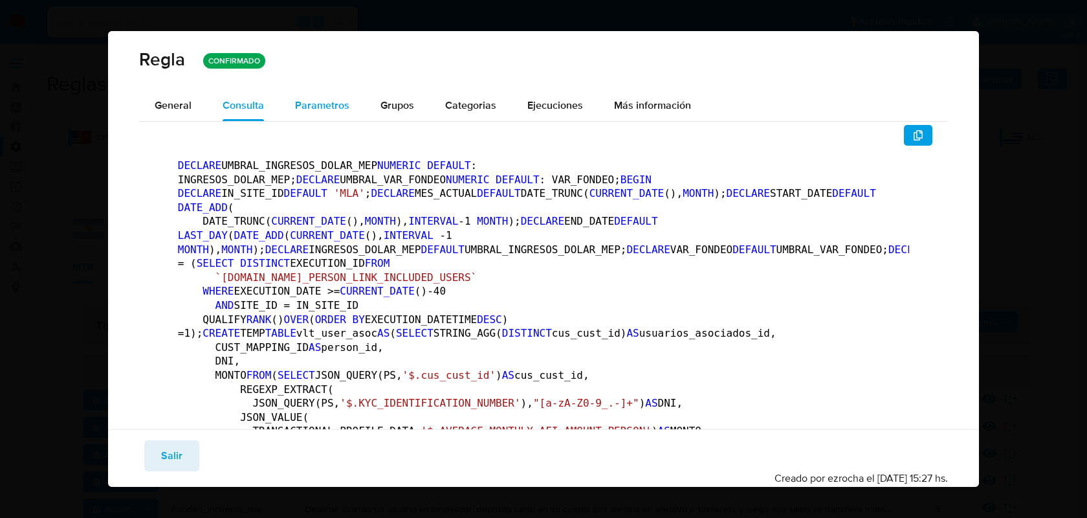
click at [317, 112] on span "Parametros" at bounding box center [322, 105] width 54 height 15
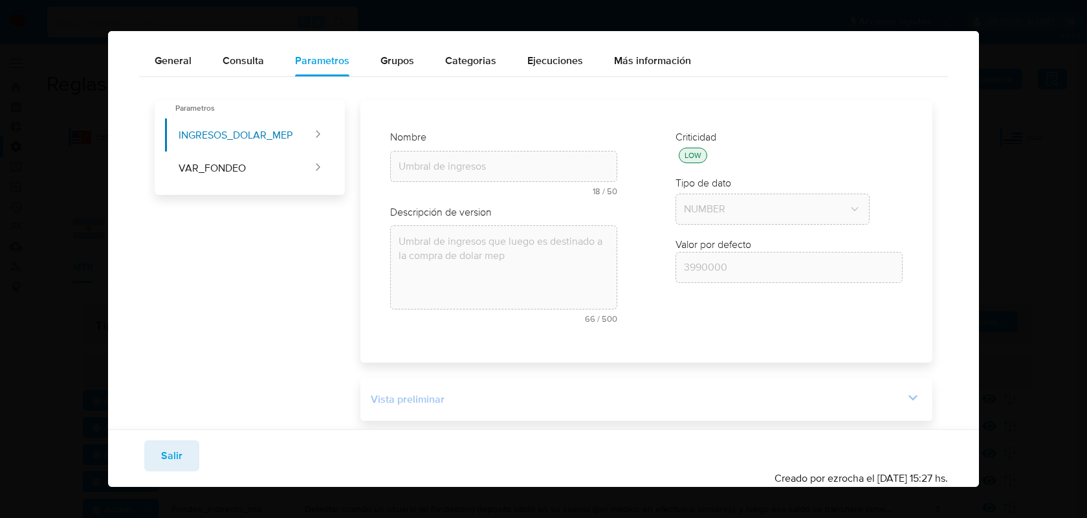
scroll to position [45, 0]
click at [852, 401] on div "Vista preliminar" at bounding box center [637, 398] width 533 height 14
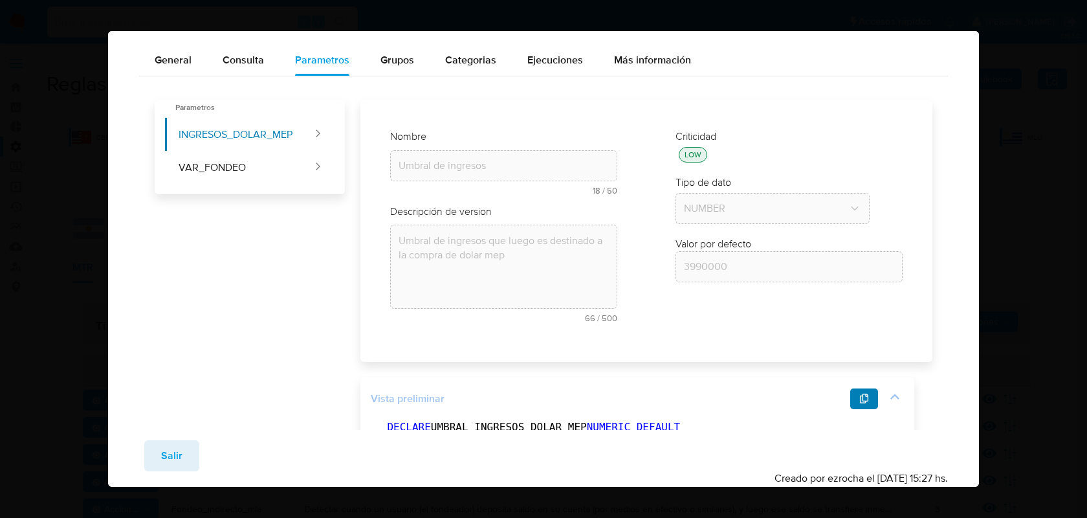
click at [866, 398] on icon "button" at bounding box center [864, 398] width 9 height 10
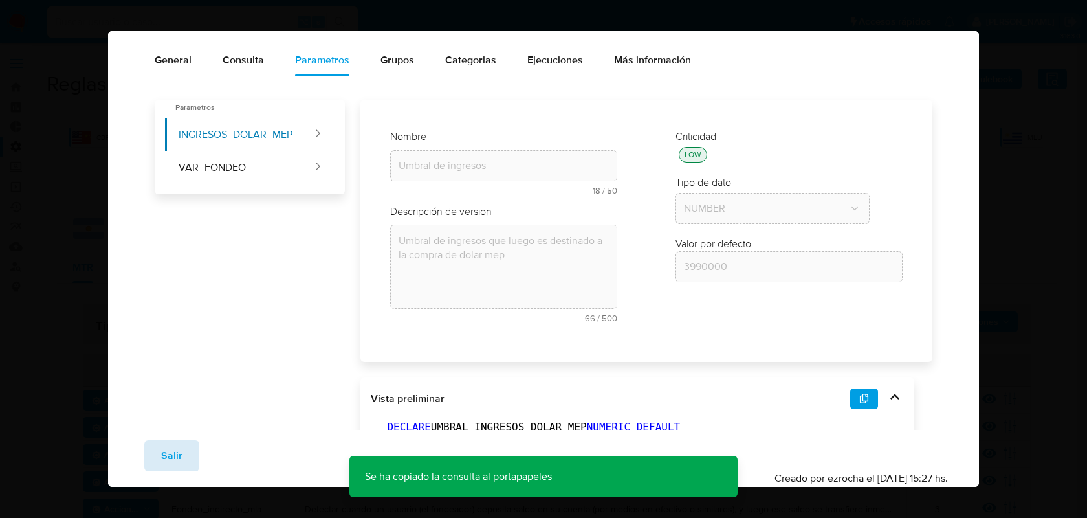
click at [163, 456] on span "Salir" at bounding box center [171, 455] width 21 height 28
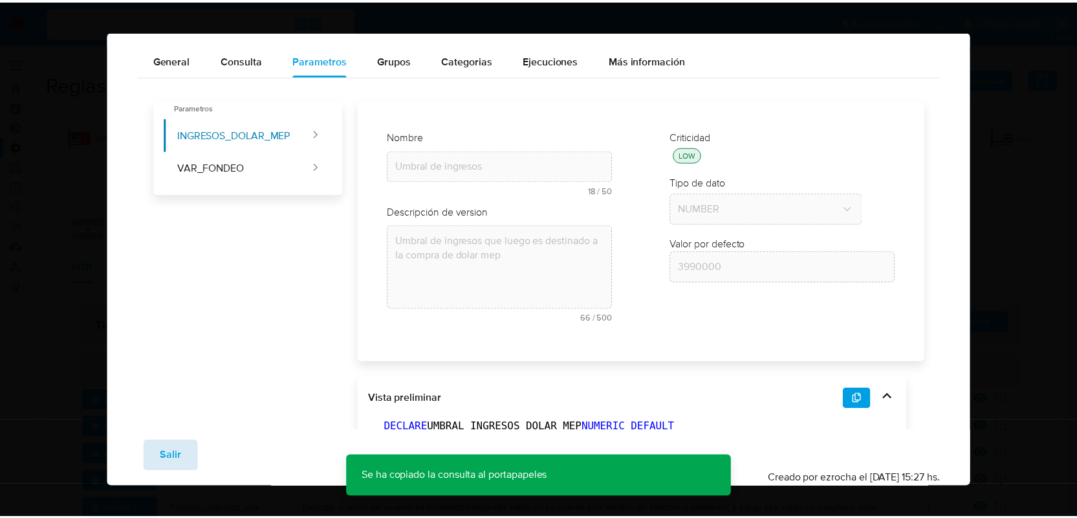
scroll to position [32, 0]
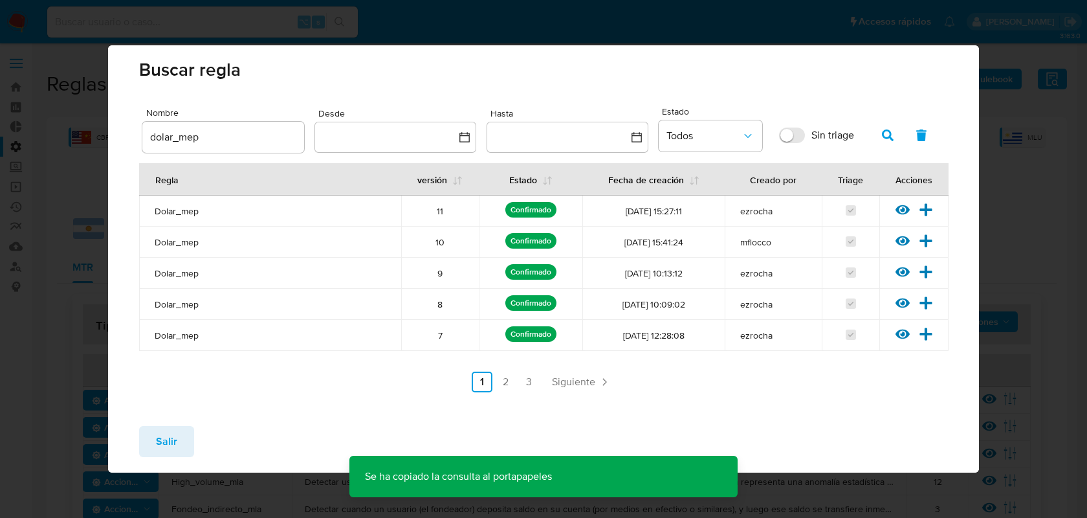
click at [164, 447] on span "Salir" at bounding box center [166, 441] width 21 height 28
